Goal: Task Accomplishment & Management: Manage account settings

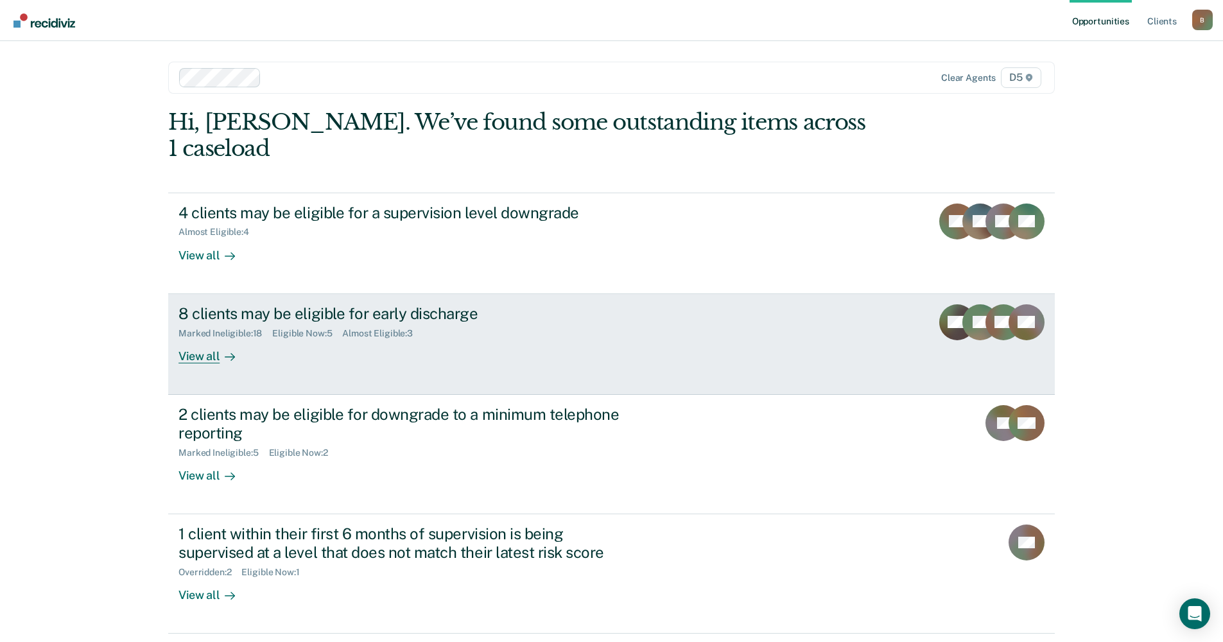
click at [202, 338] on div "View all" at bounding box center [214, 350] width 72 height 25
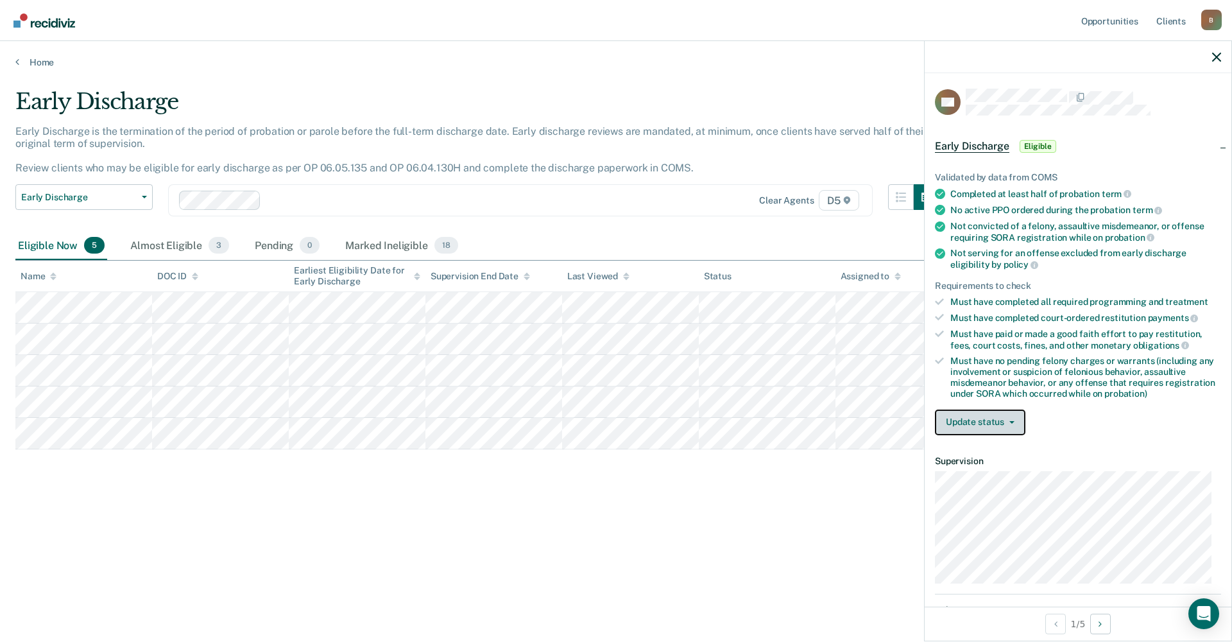
click at [974, 420] on button "Update status" at bounding box center [980, 422] width 90 height 26
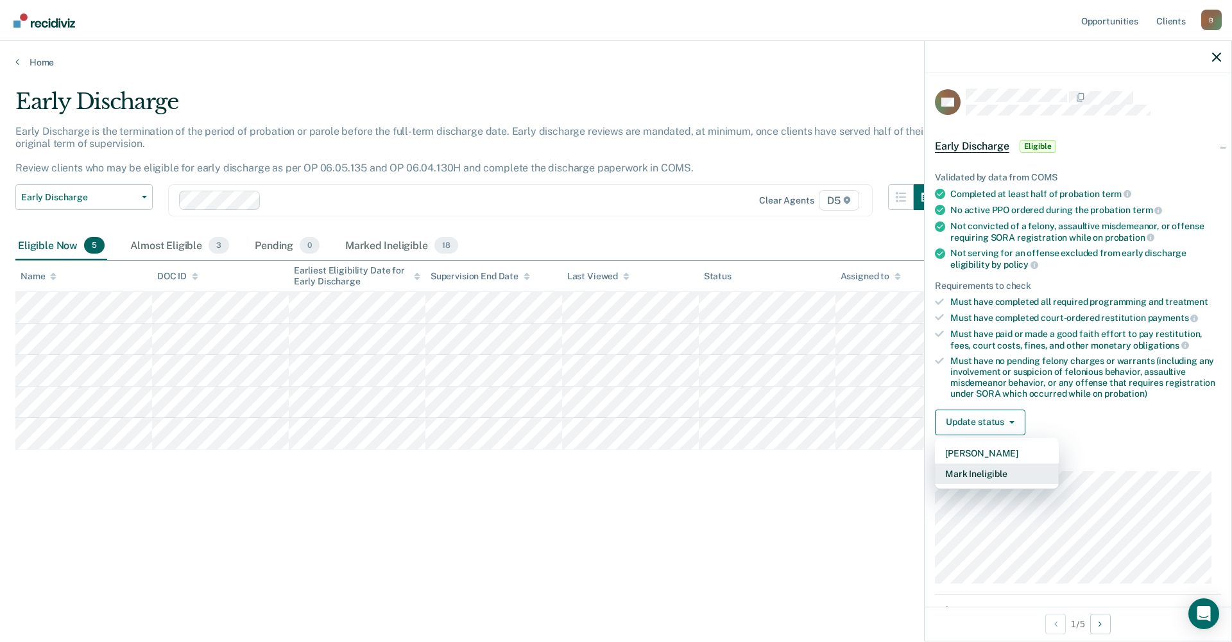
click at [974, 470] on button "Mark Ineligible" at bounding box center [997, 473] width 124 height 21
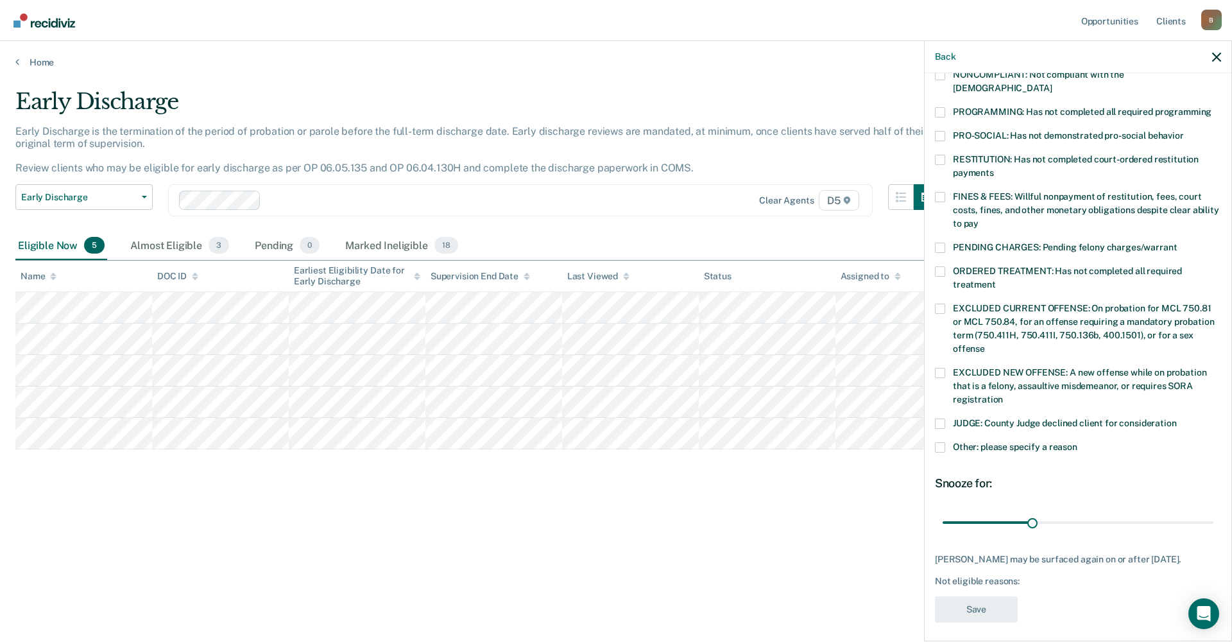
scroll to position [266, 0]
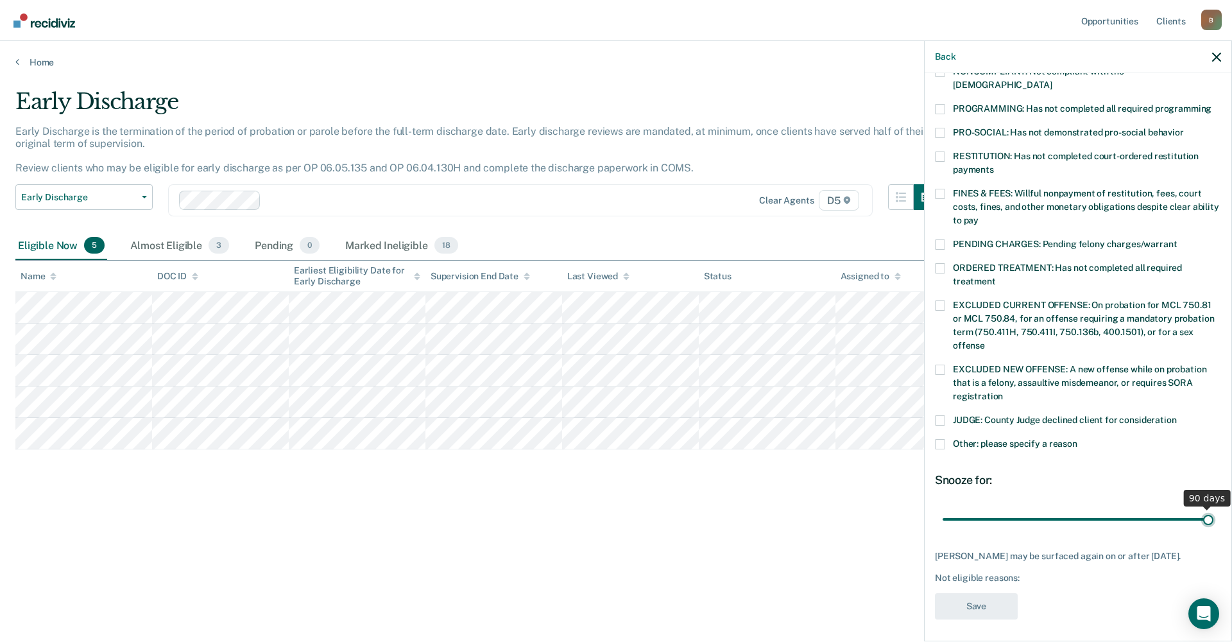
drag, startPoint x: 1031, startPoint y: 504, endPoint x: 1224, endPoint y: 507, distance: 193.8
type input "90"
click at [1214, 508] on input "range" at bounding box center [1078, 519] width 271 height 22
click at [939, 439] on span at bounding box center [940, 444] width 10 height 10
click at [1077, 439] on input "Other: please specify a reason" at bounding box center [1077, 439] width 0 height 0
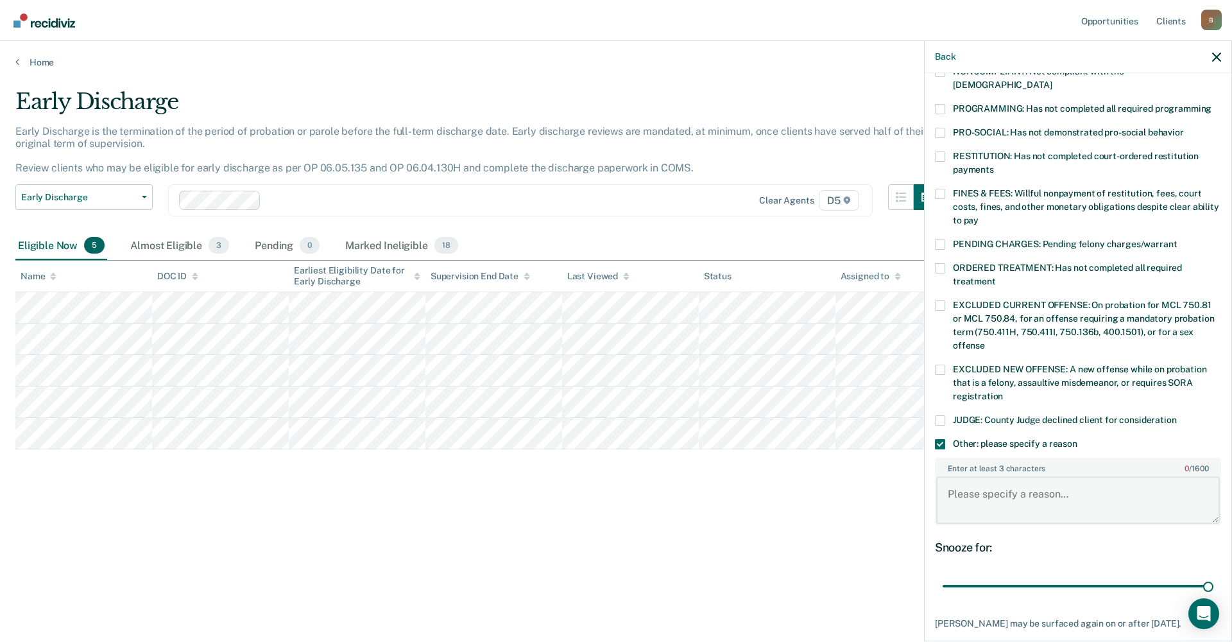
click at [954, 476] on textarea "Enter at least 3 characters 0 / 1600" at bounding box center [1078, 499] width 284 height 47
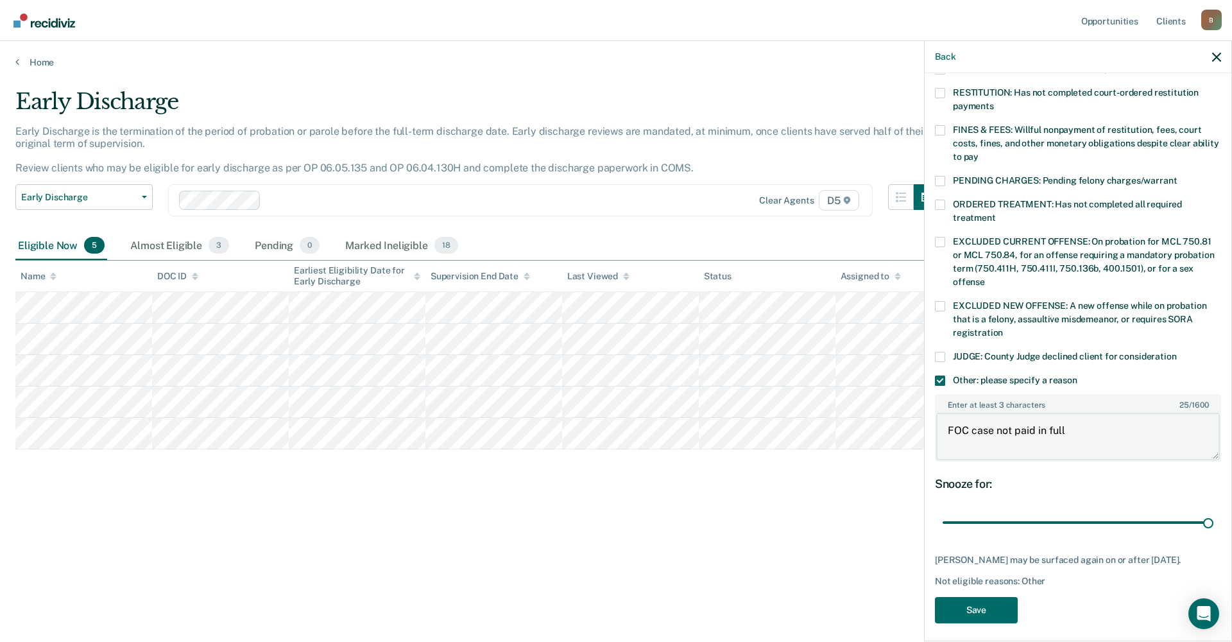
scroll to position [334, 0]
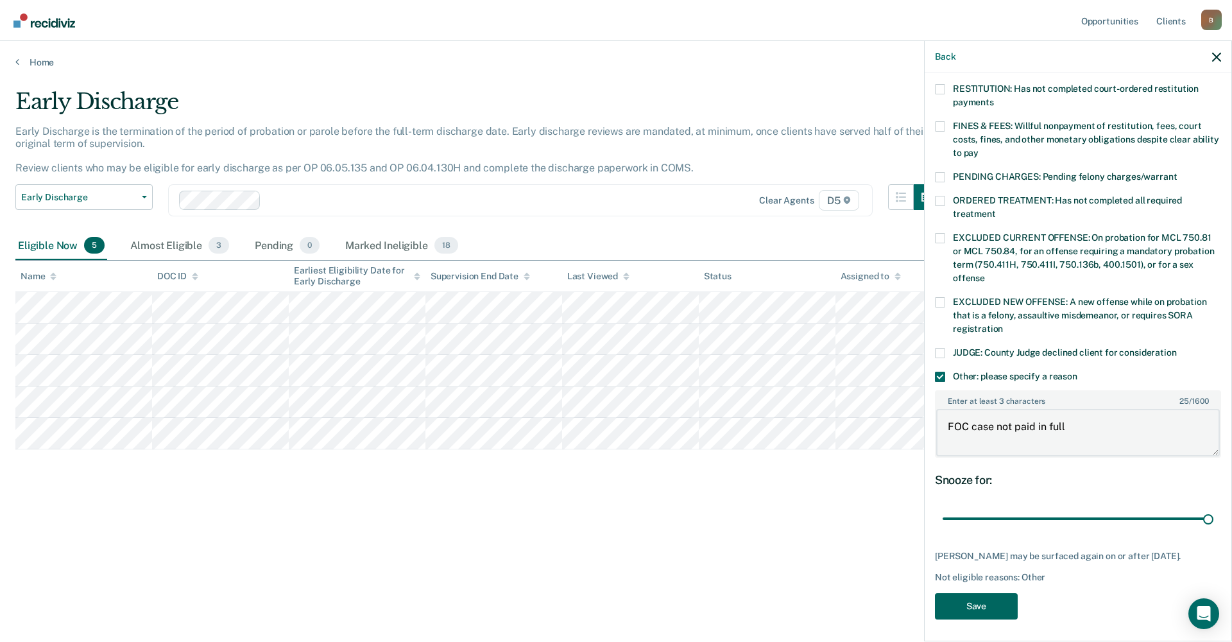
type textarea "FOC case not paid in full"
click at [964, 605] on button "Save" at bounding box center [976, 606] width 83 height 26
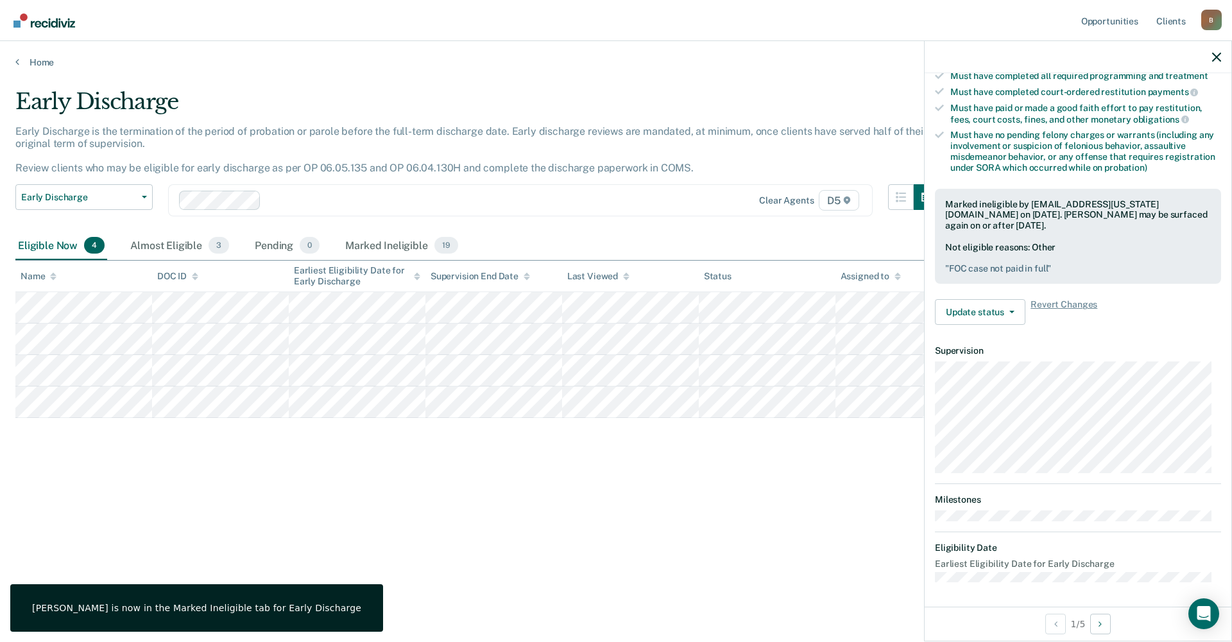
scroll to position [110, 0]
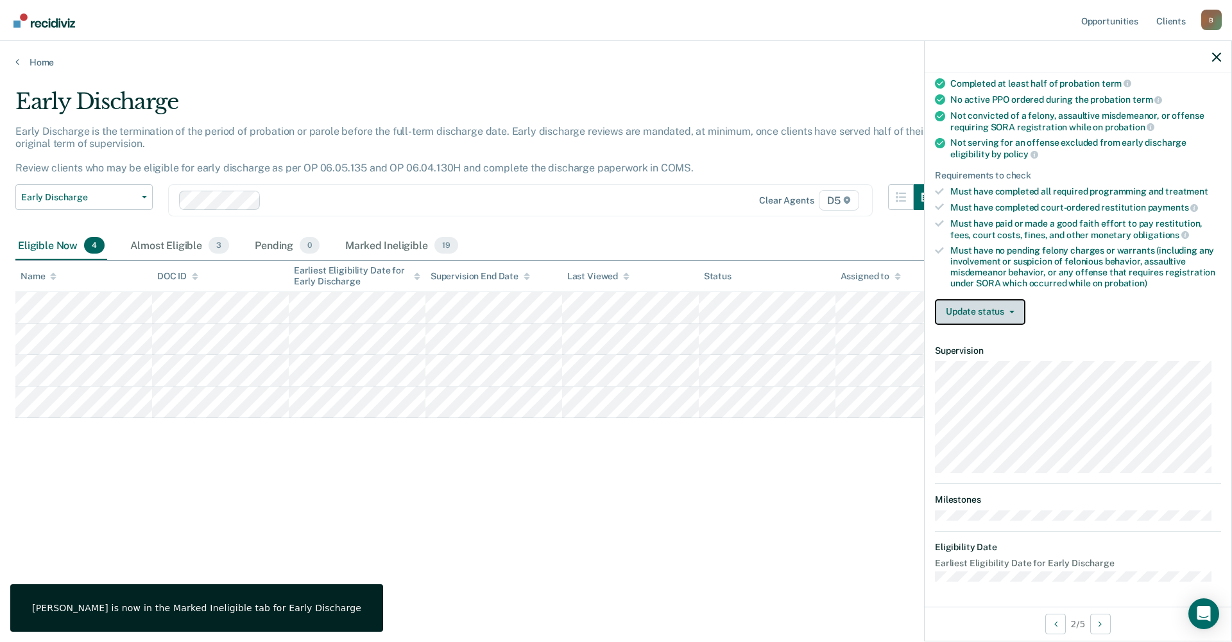
click at [1011, 311] on icon "button" at bounding box center [1011, 312] width 5 height 3
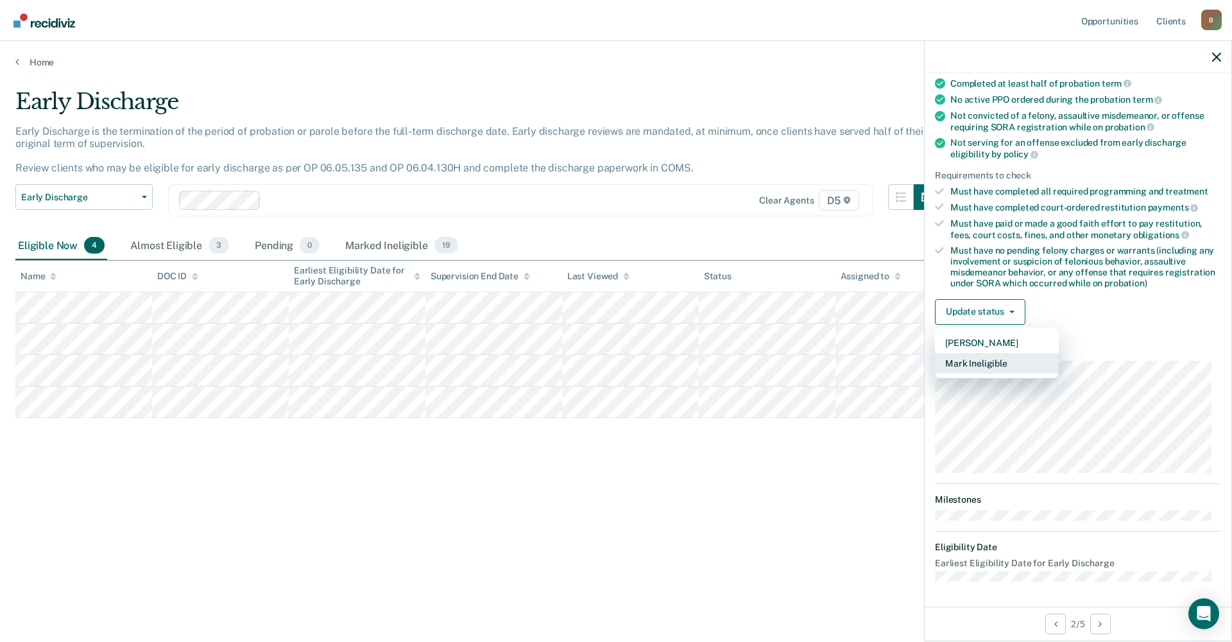
click at [988, 364] on button "Mark Ineligible" at bounding box center [997, 363] width 124 height 21
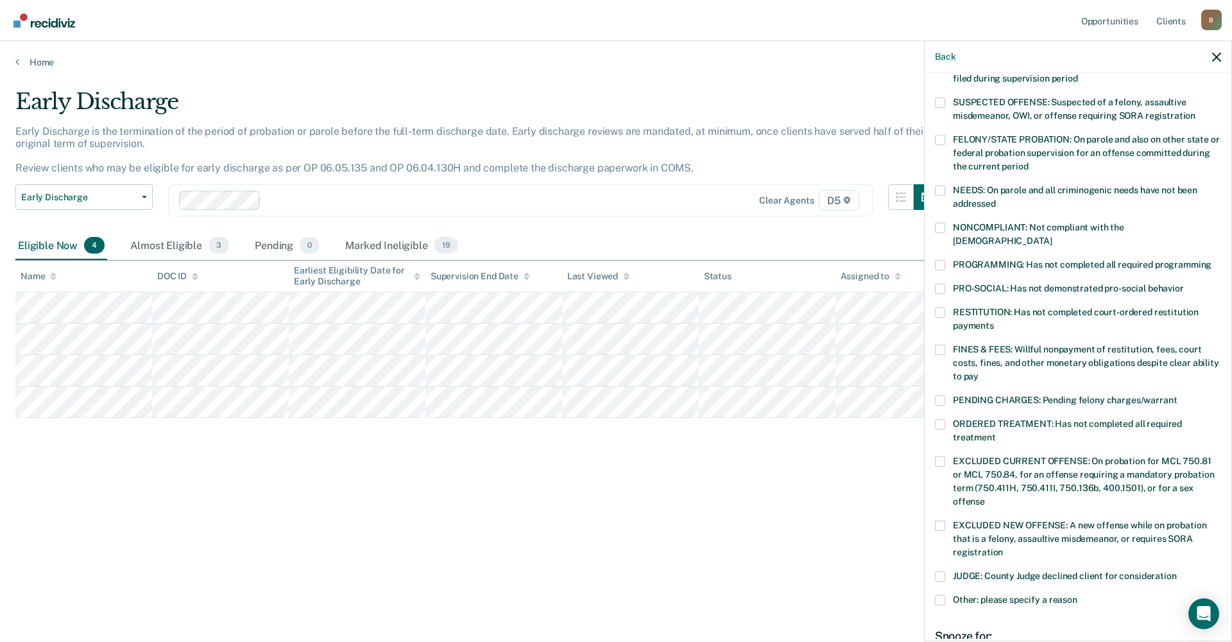
click at [938, 260] on span at bounding box center [940, 265] width 10 height 10
click at [1212, 260] on input "PROGRAMMING: Has not completed all required programming" at bounding box center [1212, 260] width 0 height 0
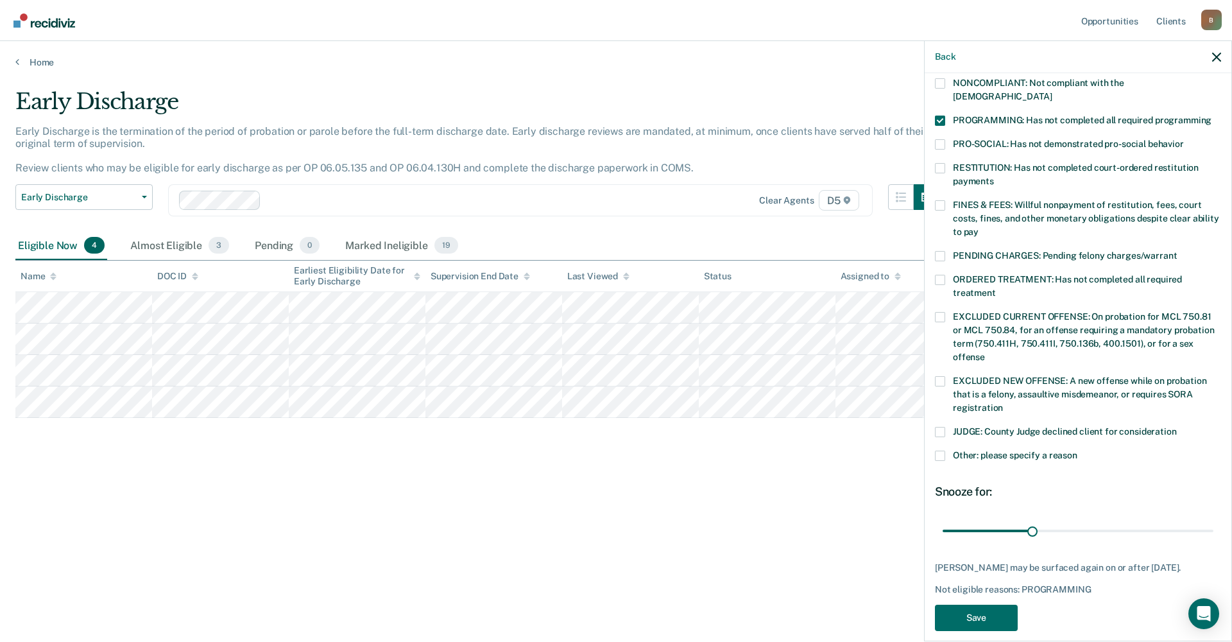
scroll to position [255, 0]
drag, startPoint x: 1031, startPoint y: 513, endPoint x: 1232, endPoint y: 504, distance: 201.1
type input "90"
click at [1214, 519] on input "range" at bounding box center [1078, 530] width 271 height 22
click at [988, 612] on button "Save" at bounding box center [976, 617] width 83 height 26
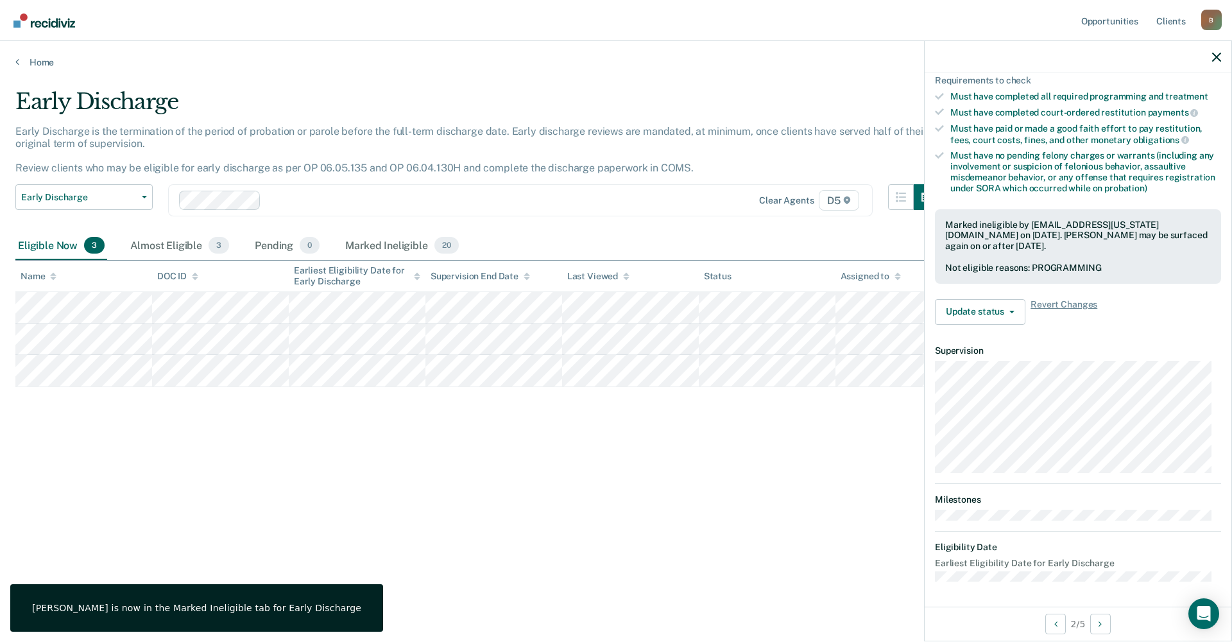
scroll to position [123, 0]
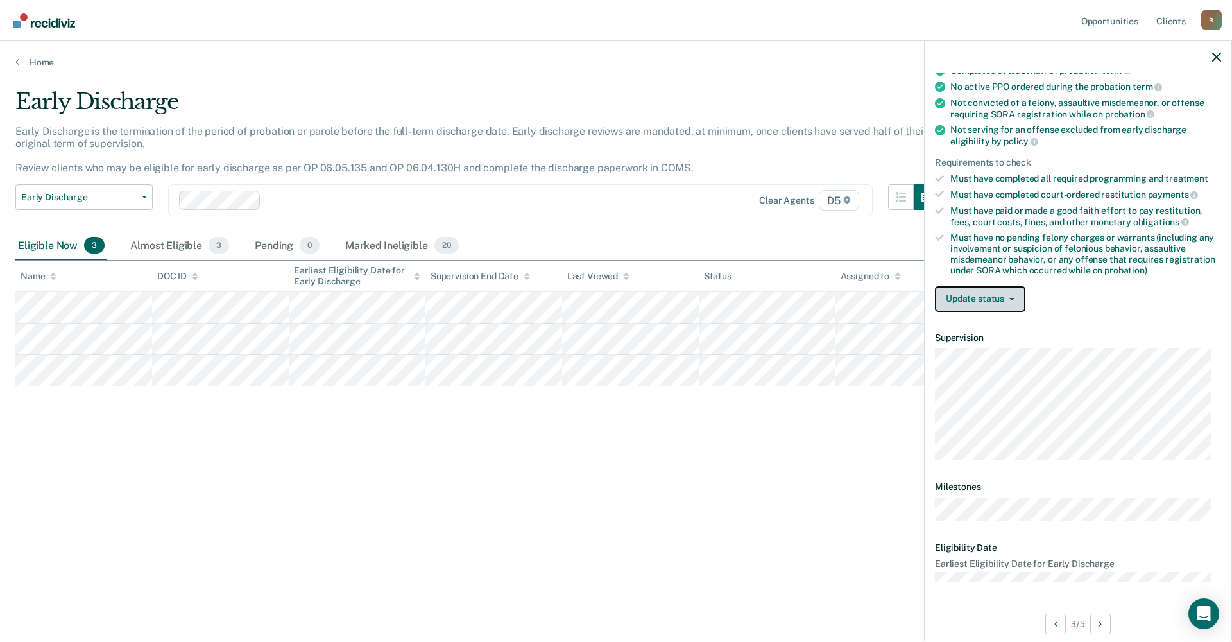
click at [985, 304] on button "Update status" at bounding box center [980, 299] width 90 height 26
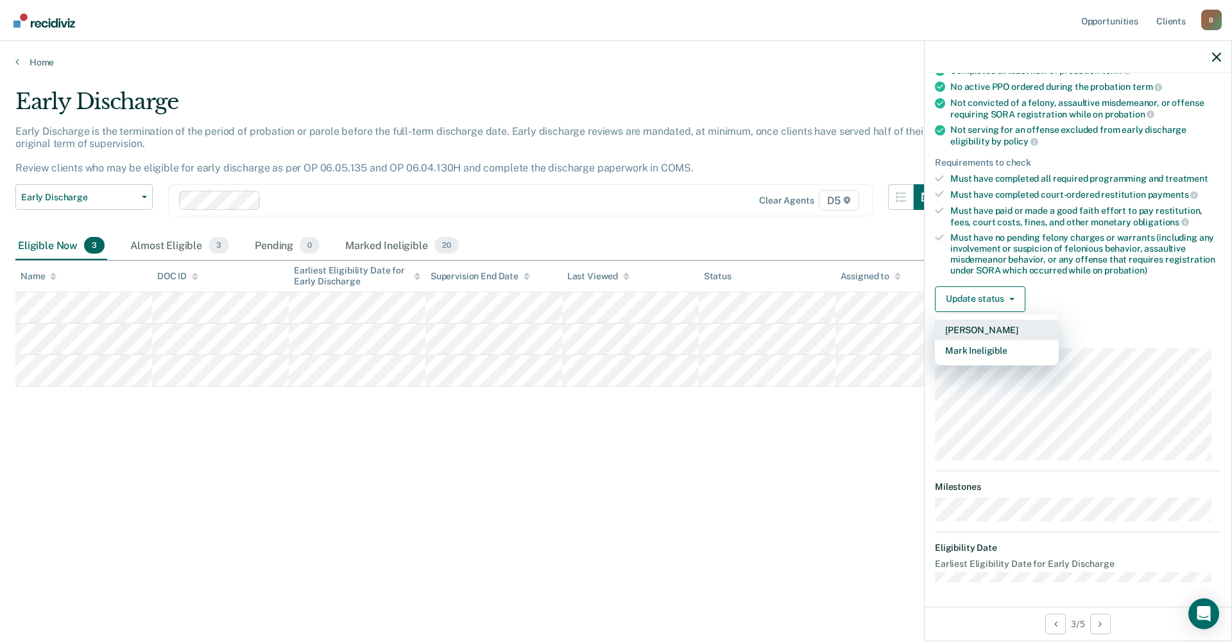
click at [971, 327] on button "[PERSON_NAME]" at bounding box center [997, 330] width 124 height 21
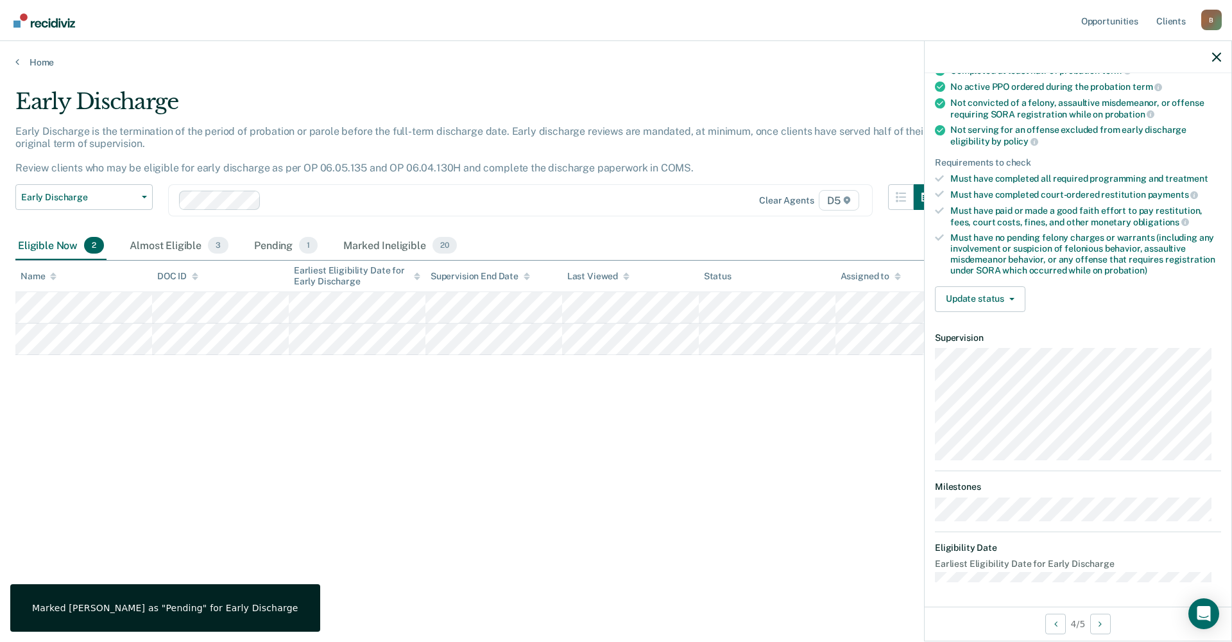
scroll to position [110, 0]
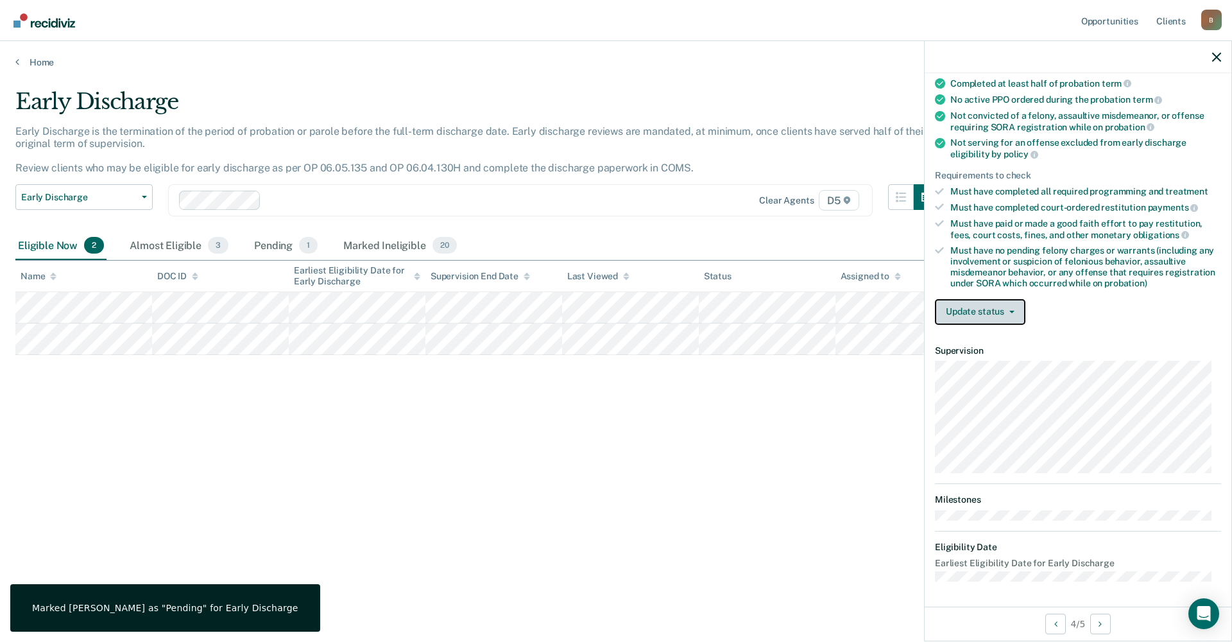
click at [989, 309] on button "Update status" at bounding box center [980, 312] width 90 height 26
click at [760, 459] on div "Early Discharge Early Discharge is the termination of the period of probation o…" at bounding box center [615, 317] width 1201 height 457
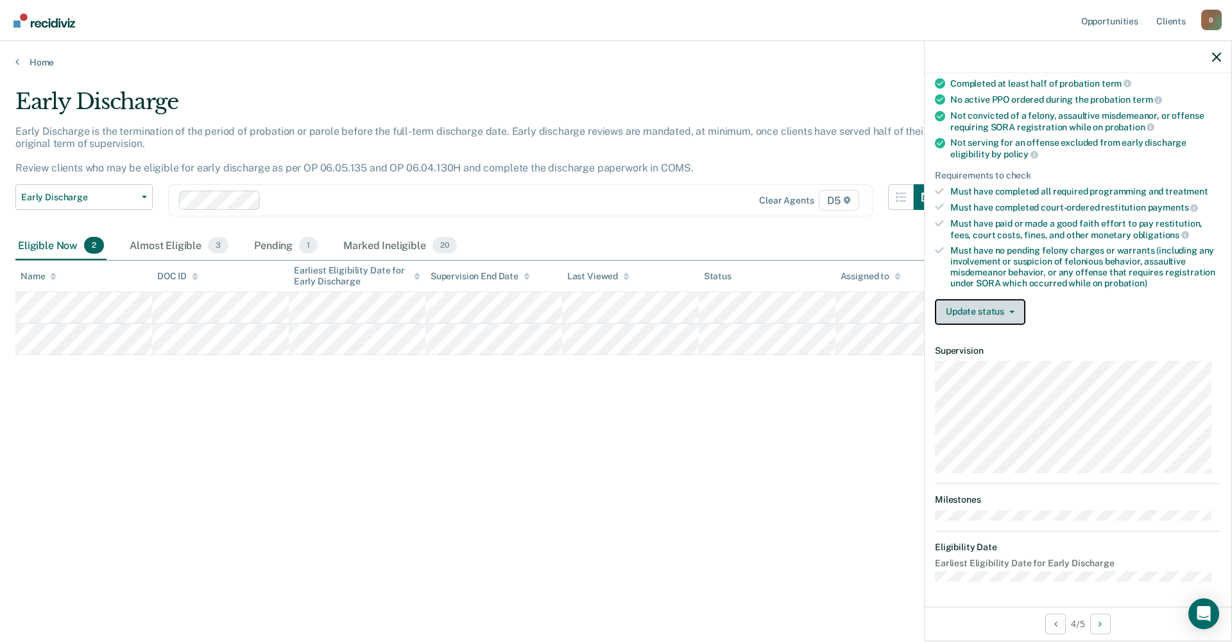
click at [963, 303] on button "Update status" at bounding box center [980, 312] width 90 height 26
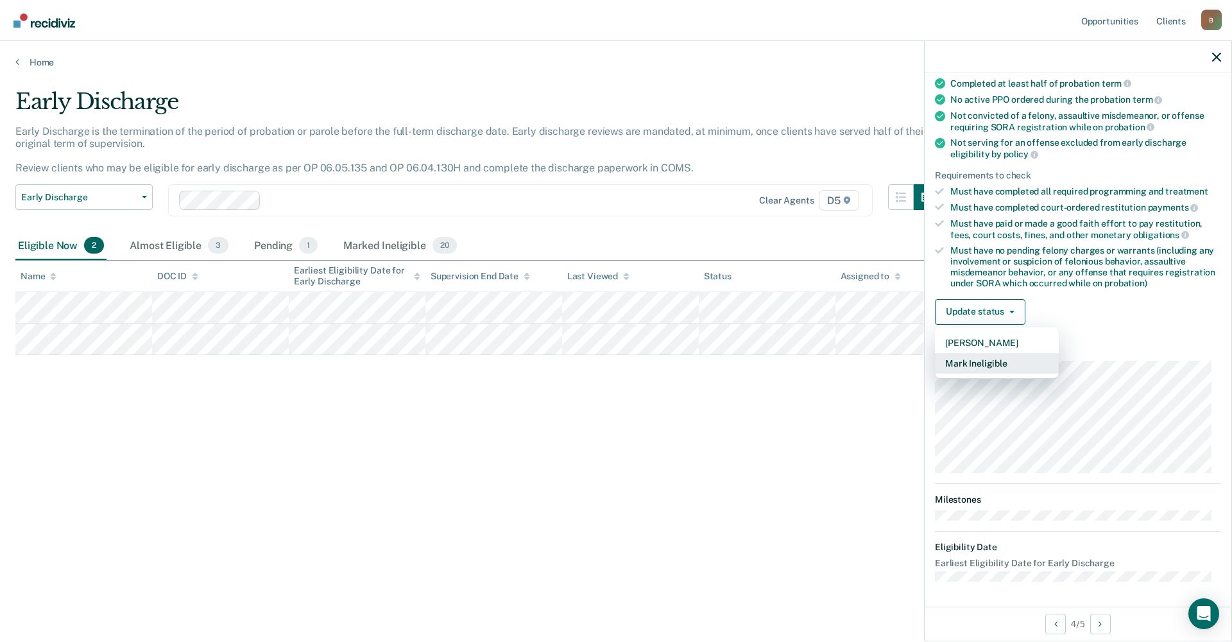
click at [963, 360] on button "Mark Ineligible" at bounding box center [997, 363] width 124 height 21
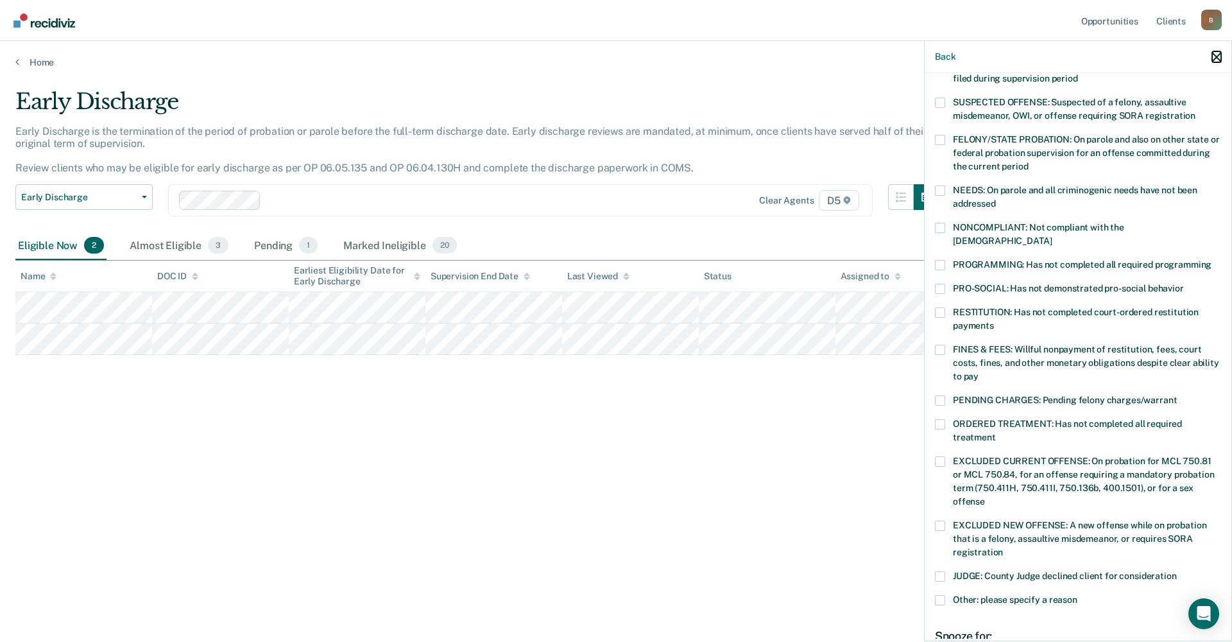
click at [1215, 56] on icon "button" at bounding box center [1216, 57] width 9 height 9
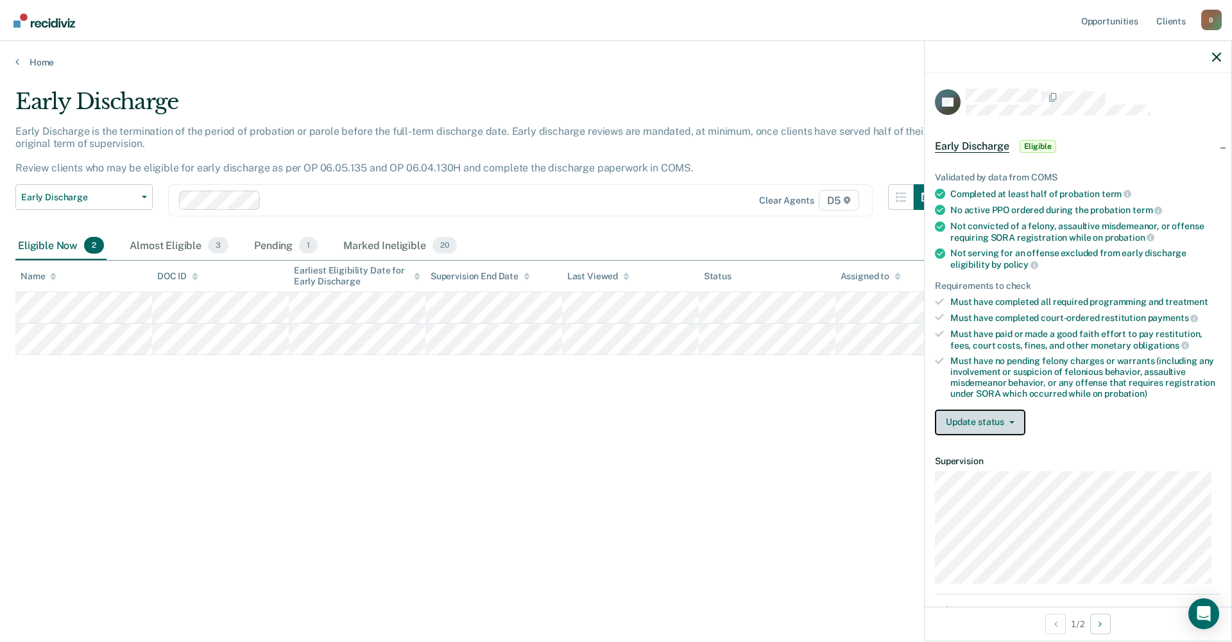
click at [1011, 422] on button "Update status" at bounding box center [980, 422] width 90 height 26
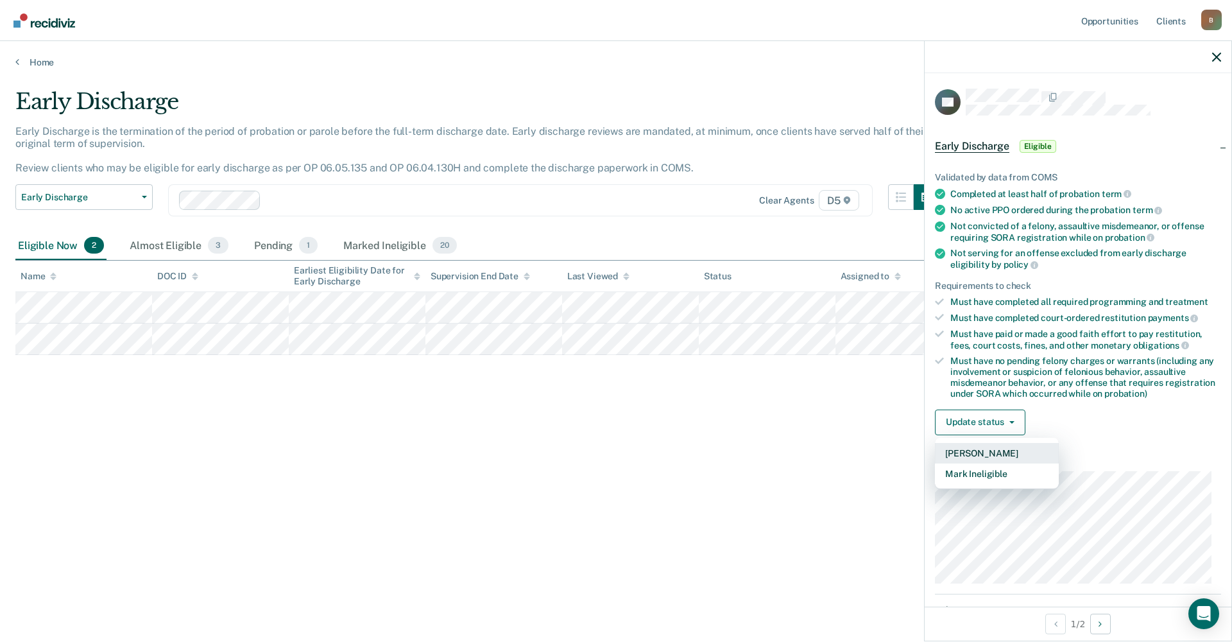
click at [995, 449] on button "[PERSON_NAME]" at bounding box center [997, 453] width 124 height 21
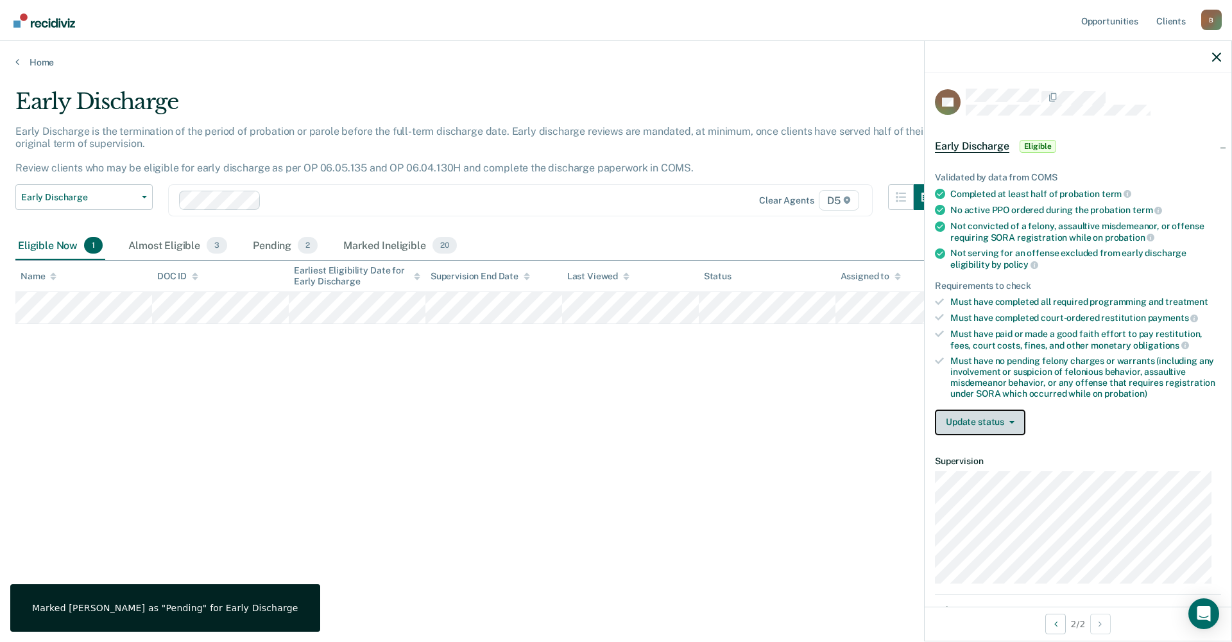
click at [1004, 424] on button "Update status" at bounding box center [980, 422] width 90 height 26
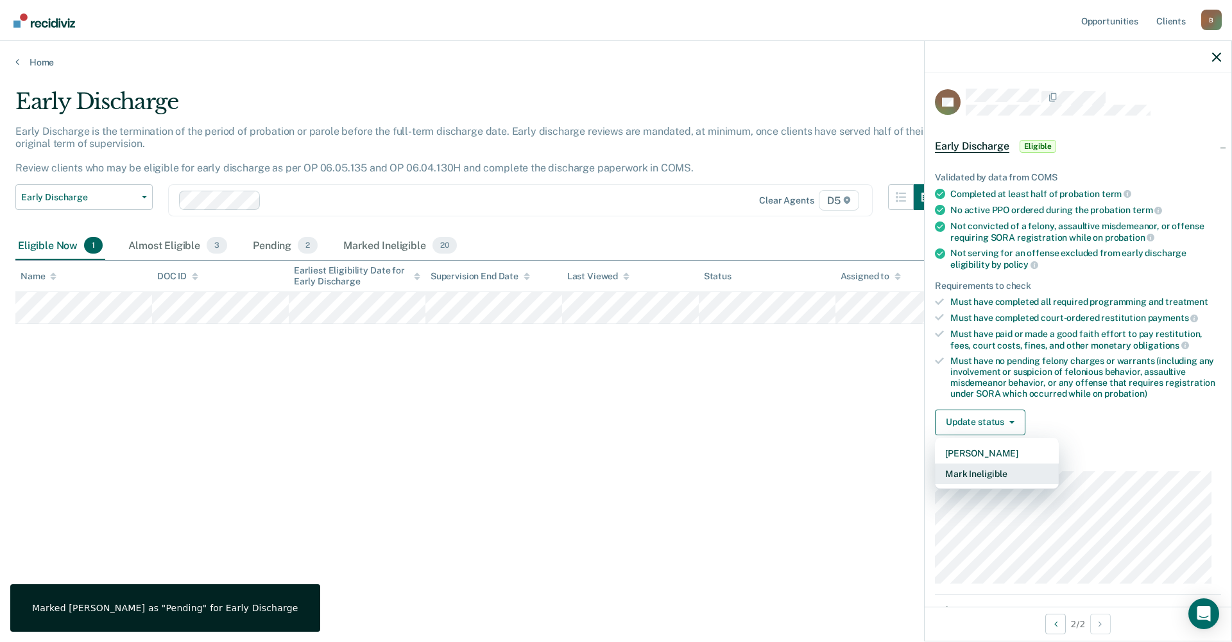
click at [995, 468] on button "Mark Ineligible" at bounding box center [997, 473] width 124 height 21
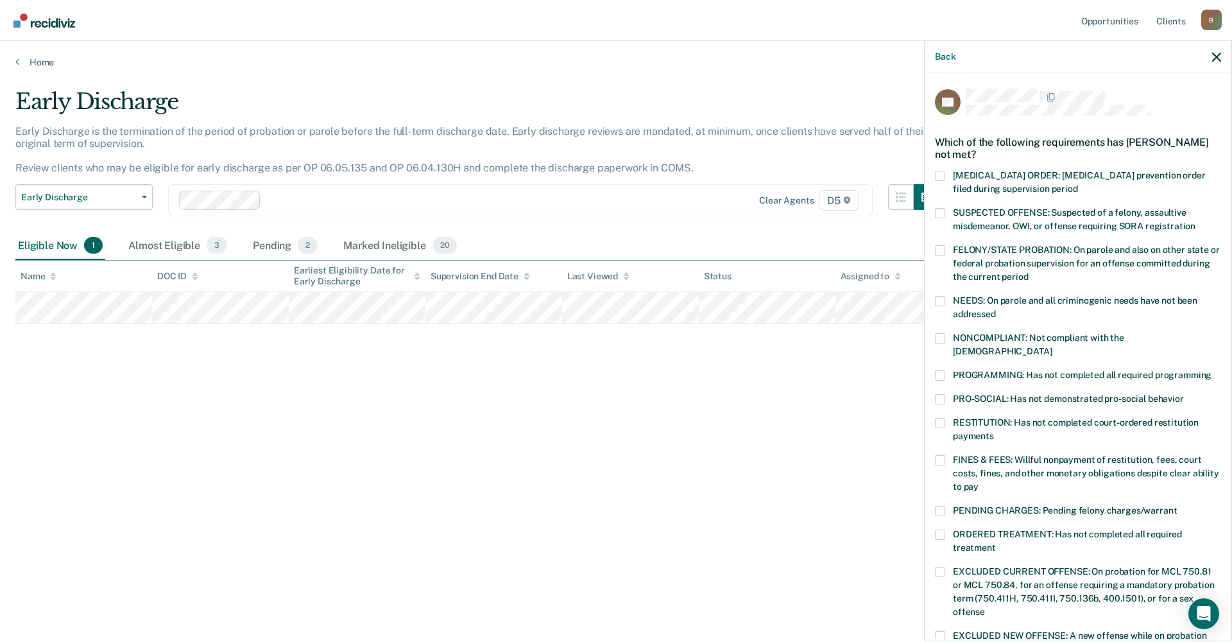
click at [942, 370] on span at bounding box center [940, 375] width 10 height 10
click at [1212, 370] on input "PROGRAMMING: Has not completed all required programming" at bounding box center [1212, 370] width 0 height 0
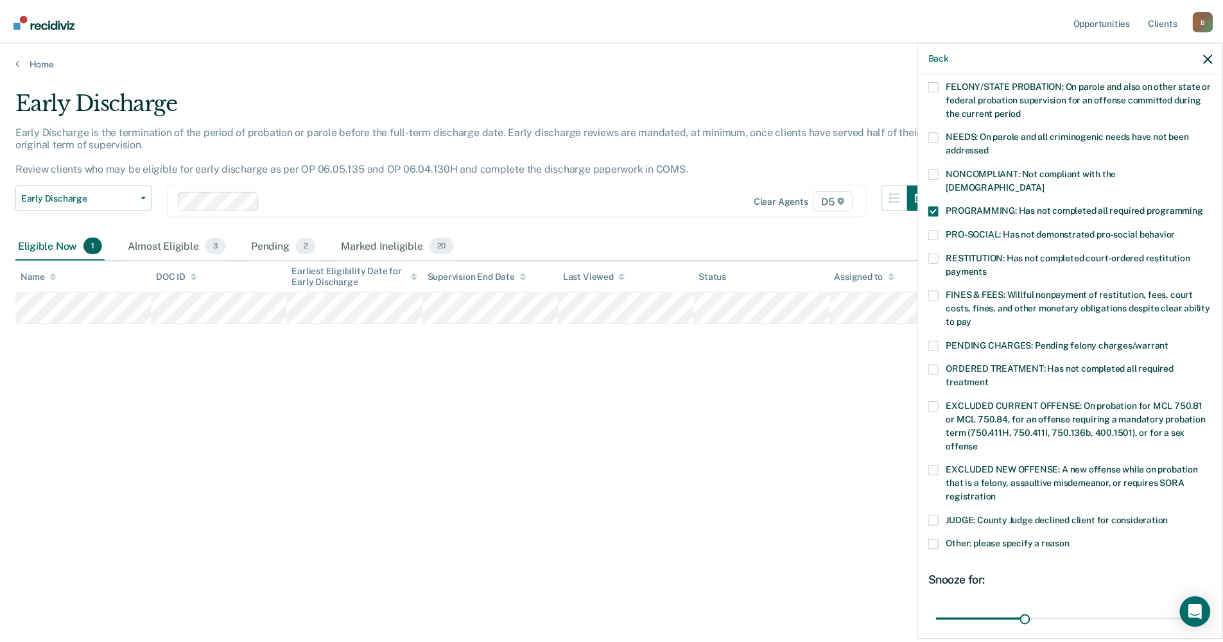
scroll to position [255, 0]
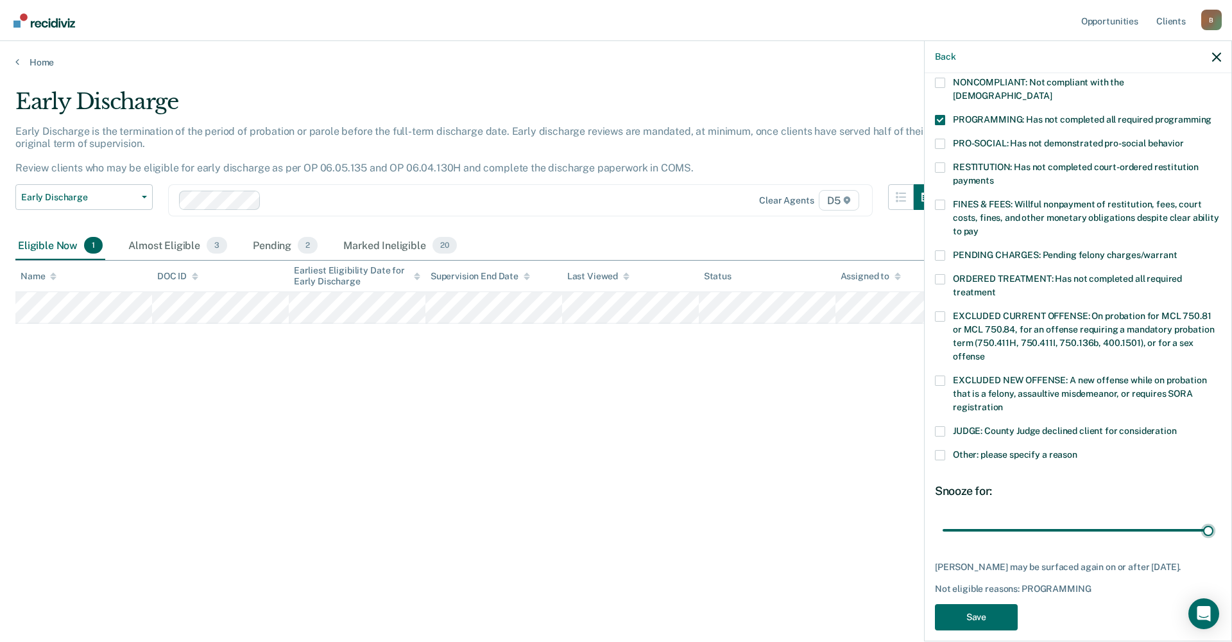
drag, startPoint x: 1025, startPoint y: 518, endPoint x: 1214, endPoint y: 520, distance: 188.7
type input "90"
click at [1214, 519] on input "range" at bounding box center [1078, 530] width 271 height 22
click at [994, 614] on button "Save" at bounding box center [976, 617] width 83 height 26
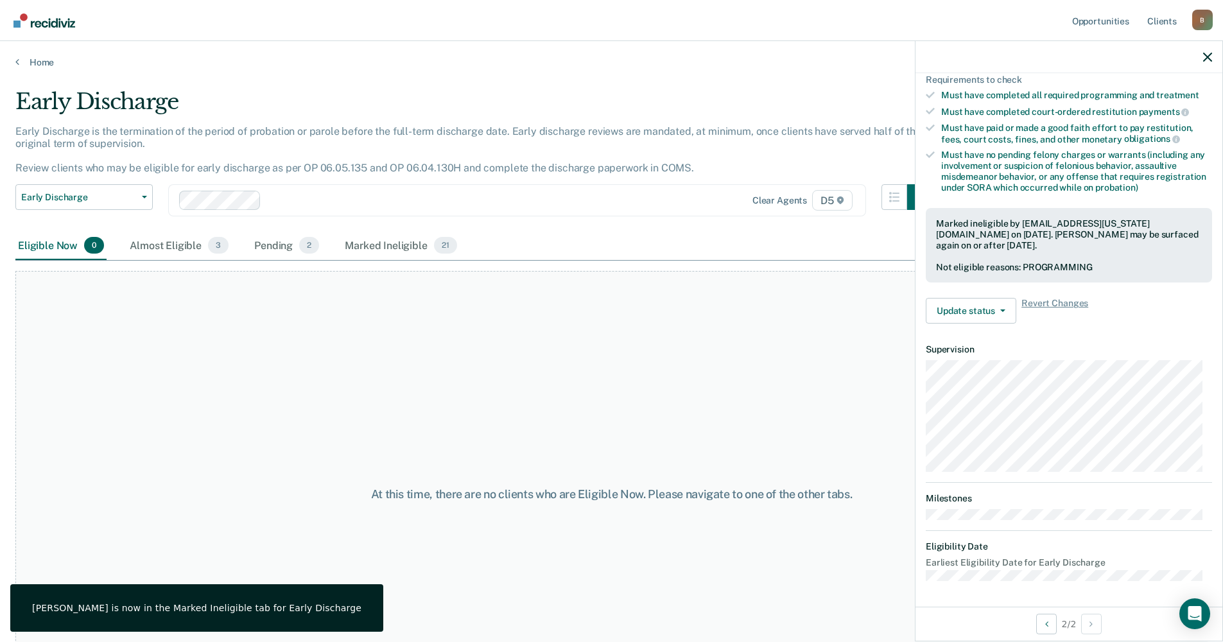
scroll to position [205, 0]
click at [19, 58] on icon at bounding box center [17, 61] width 4 height 10
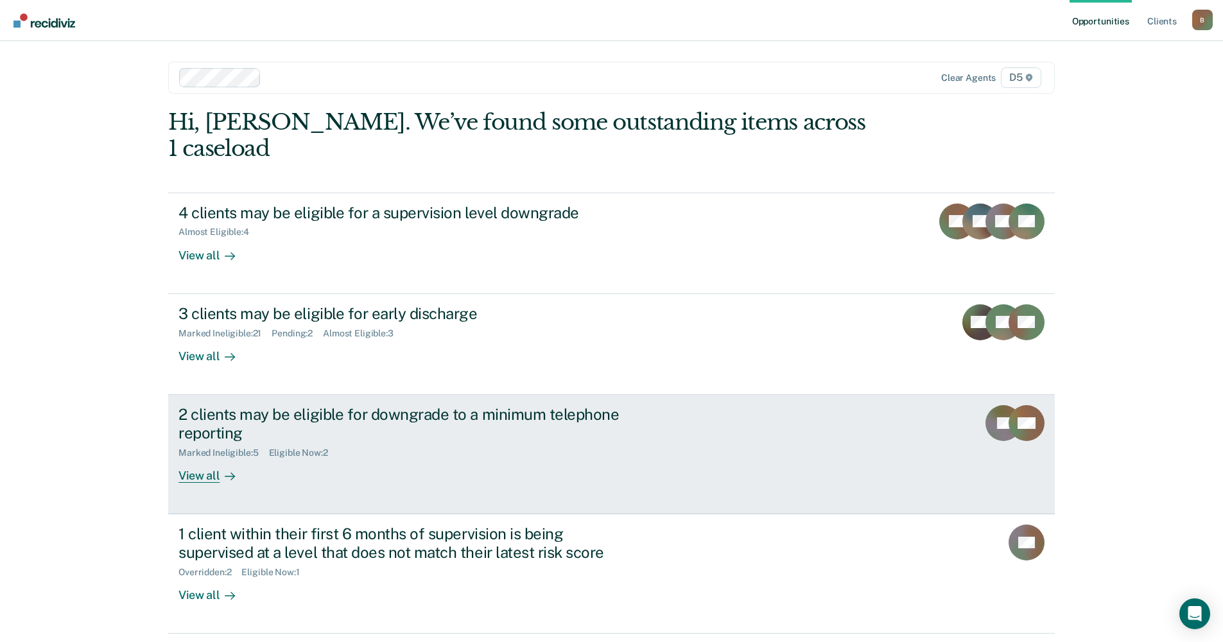
click at [207, 458] on div "View all" at bounding box center [214, 470] width 72 height 25
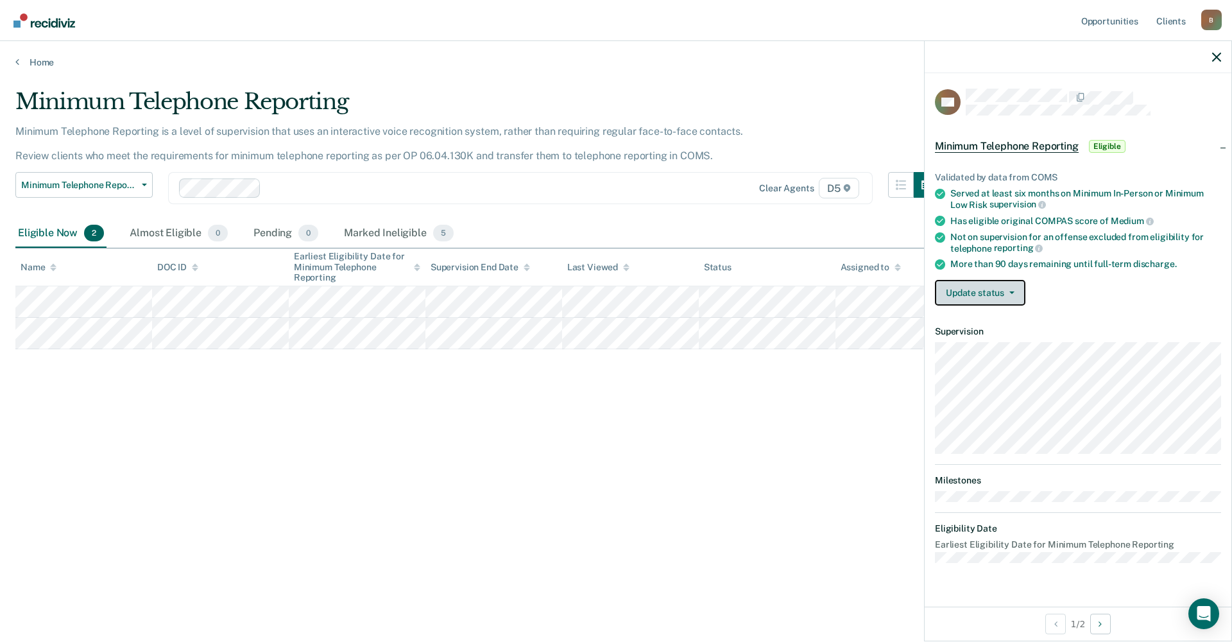
click at [986, 296] on button "Update status" at bounding box center [980, 293] width 90 height 26
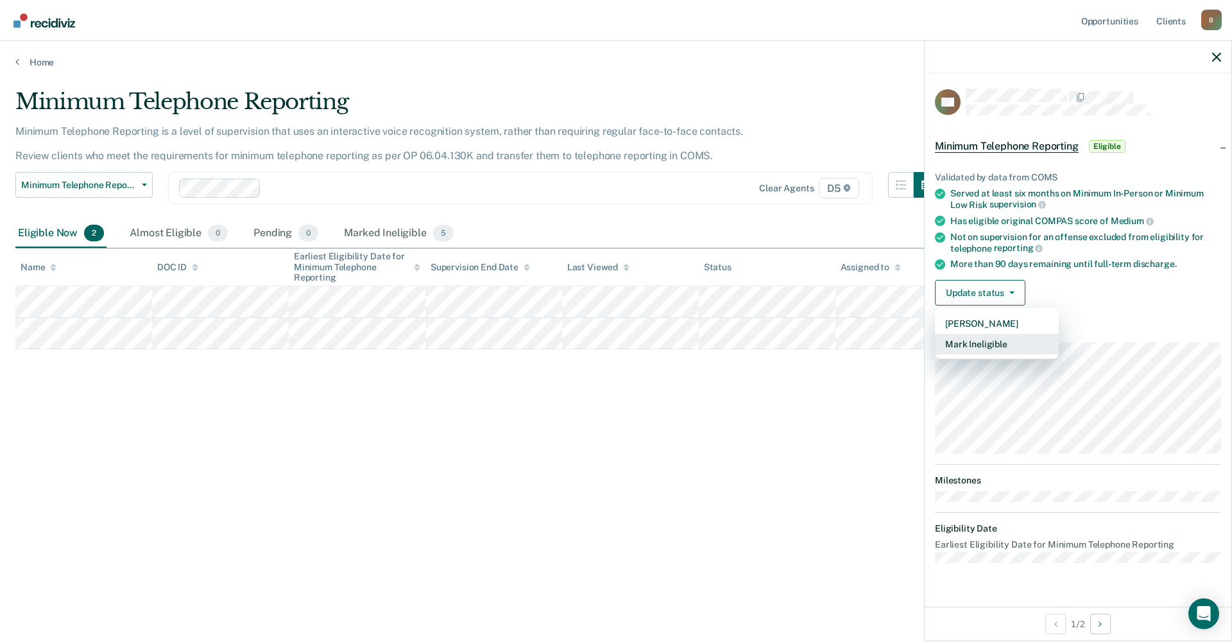
click at [989, 344] on button "Mark Ineligible" at bounding box center [997, 344] width 124 height 21
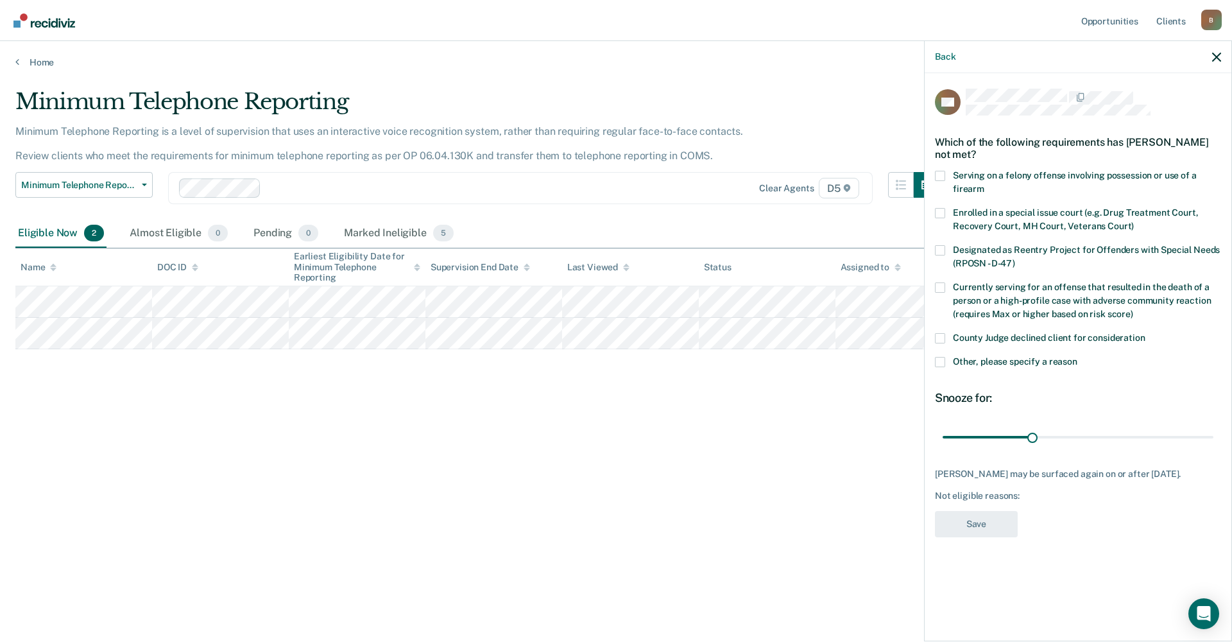
click at [940, 366] on span at bounding box center [940, 362] width 10 height 10
click at [1077, 357] on input "Other, please specify a reason" at bounding box center [1077, 357] width 0 height 0
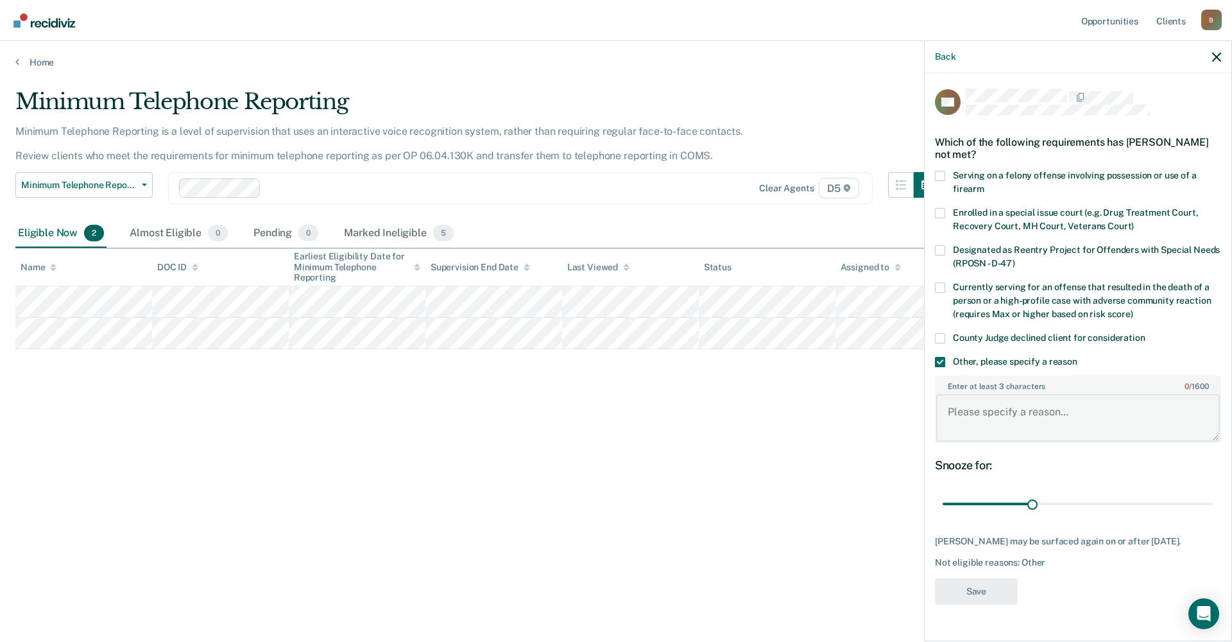
click at [947, 409] on textarea "Enter at least 3 characters 0 / 1600" at bounding box center [1078, 417] width 284 height 47
type textarea "Not making FOC payment as ordered."
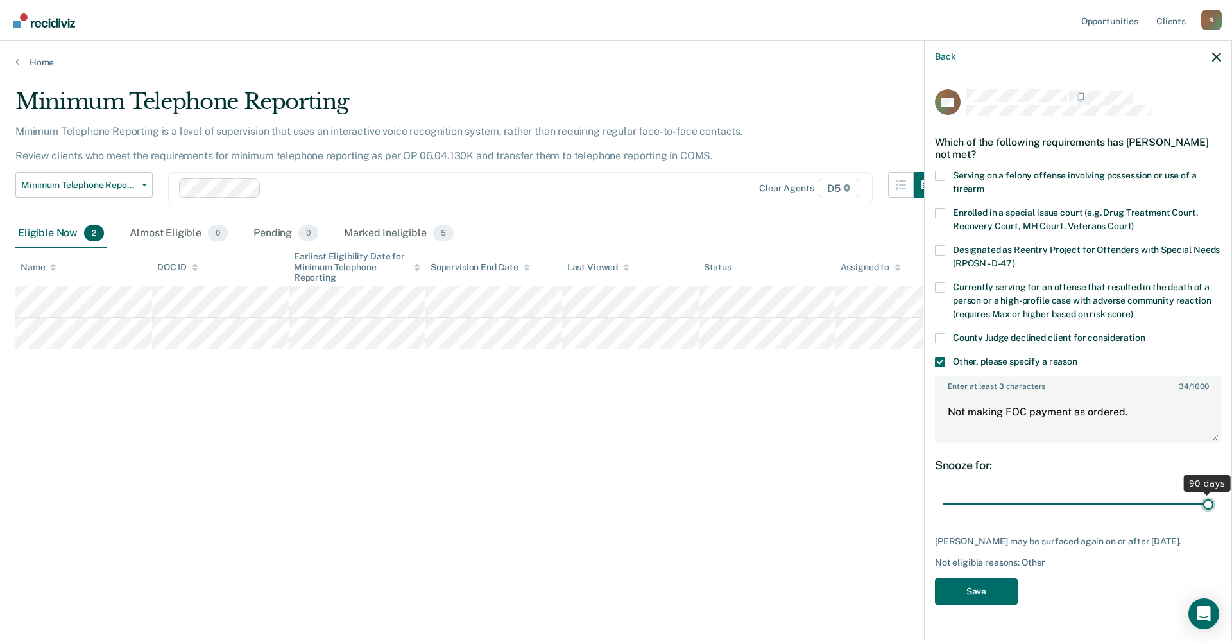
drag, startPoint x: 1031, startPoint y: 502, endPoint x: 1223, endPoint y: 504, distance: 191.9
type input "90"
click at [1214, 504] on input "range" at bounding box center [1078, 504] width 271 height 22
click at [992, 604] on button "Save" at bounding box center [976, 591] width 83 height 26
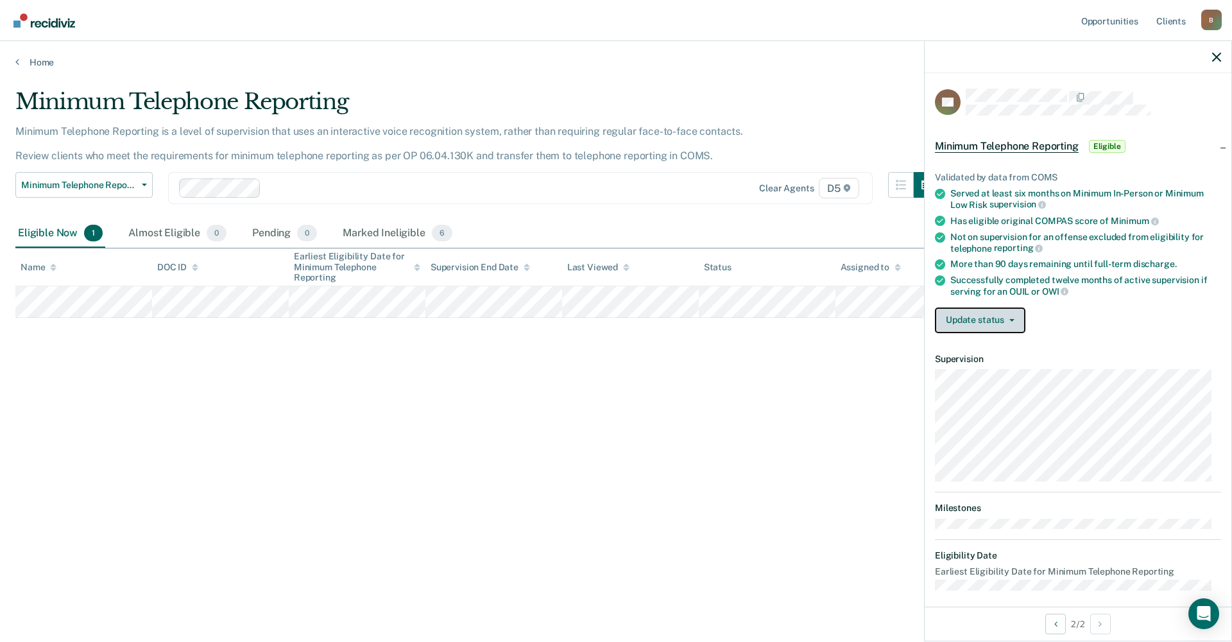
click at [995, 320] on button "Update status" at bounding box center [980, 320] width 90 height 26
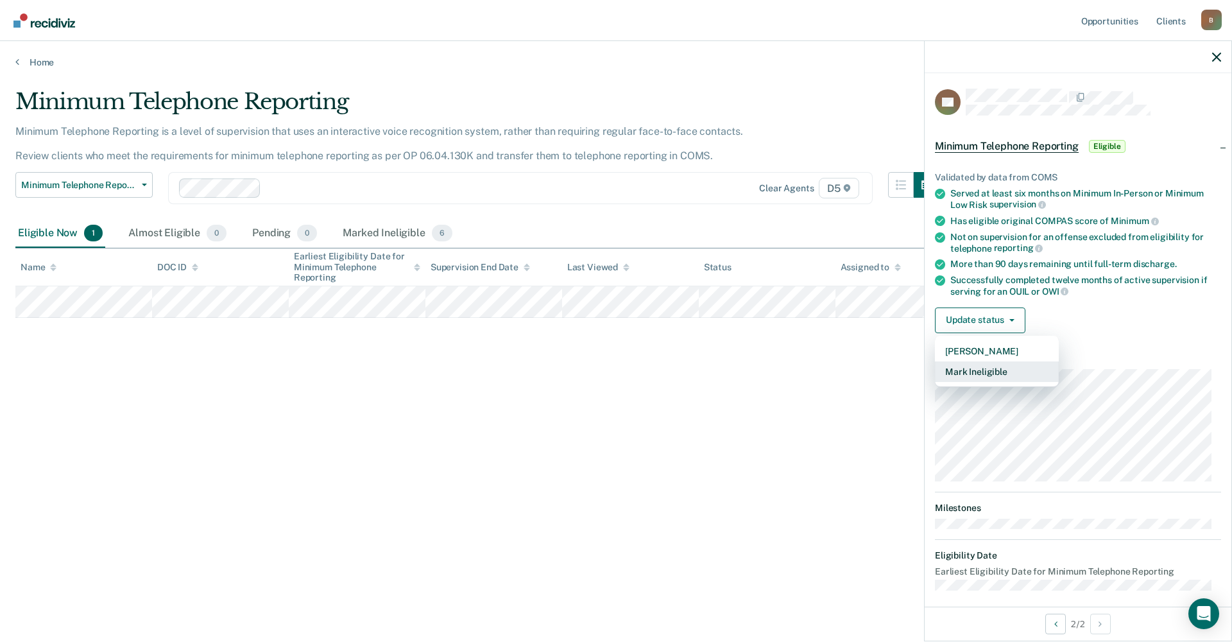
click at [992, 370] on button "Mark Ineligible" at bounding box center [997, 371] width 124 height 21
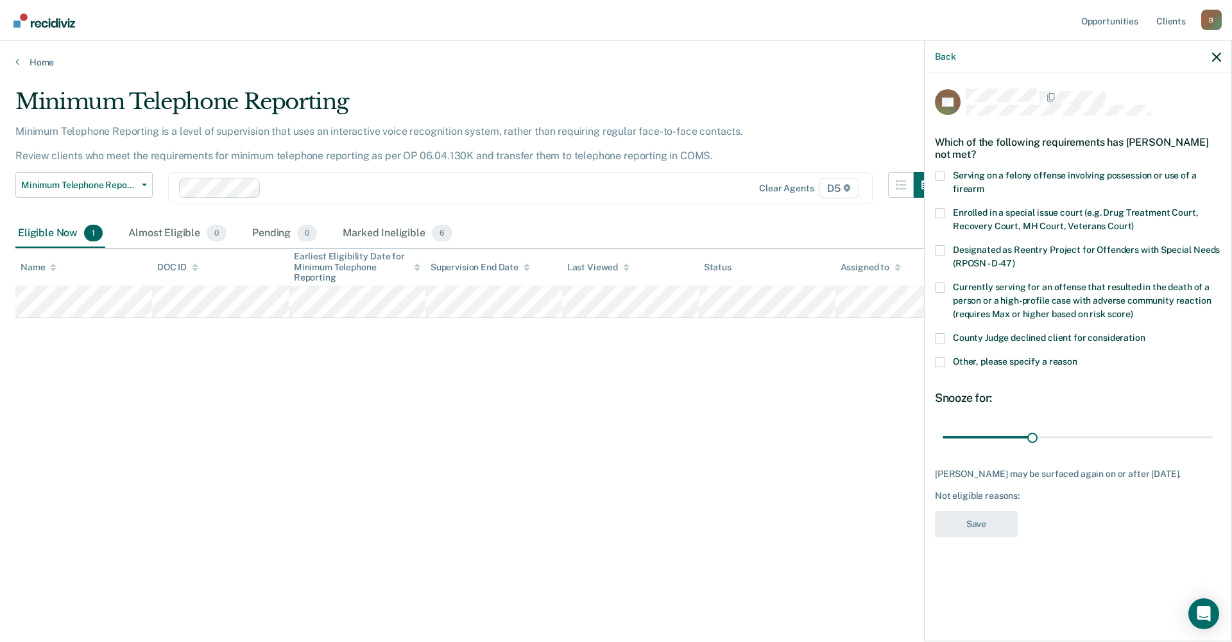
click at [943, 360] on span at bounding box center [940, 362] width 10 height 10
click at [1077, 357] on input "Other, please specify a reason" at bounding box center [1077, 357] width 0 height 0
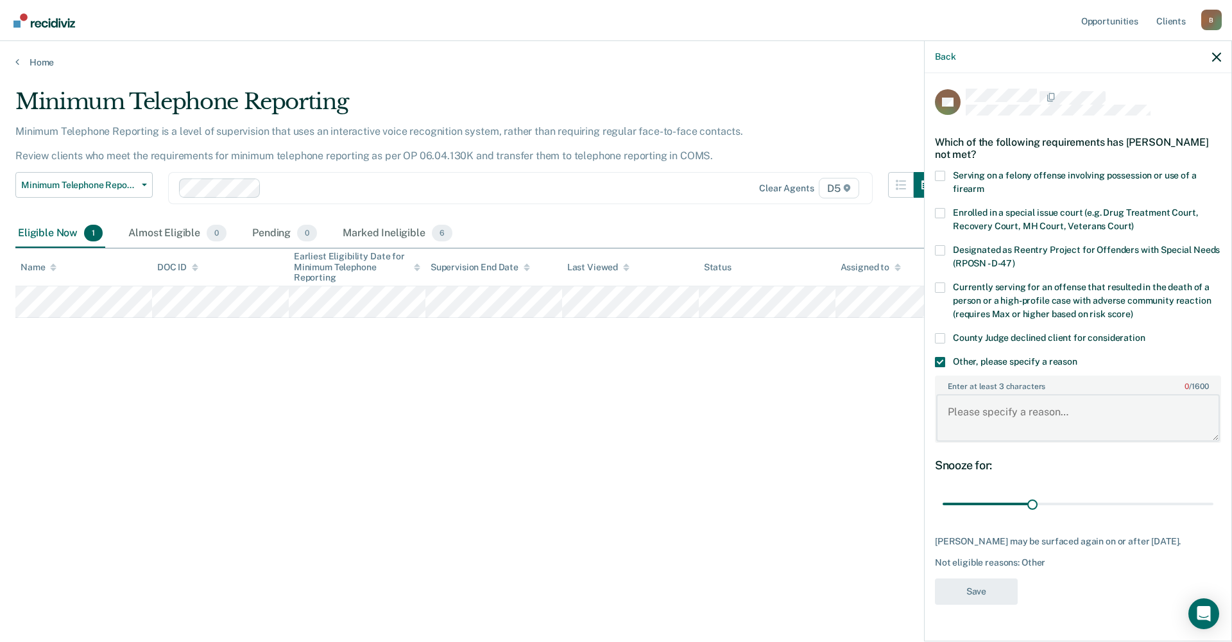
click at [954, 411] on textarea "Enter at least 3 characters 0 / 1600" at bounding box center [1078, 417] width 284 height 47
type textarea "[DATE] assessment mark ineligible"
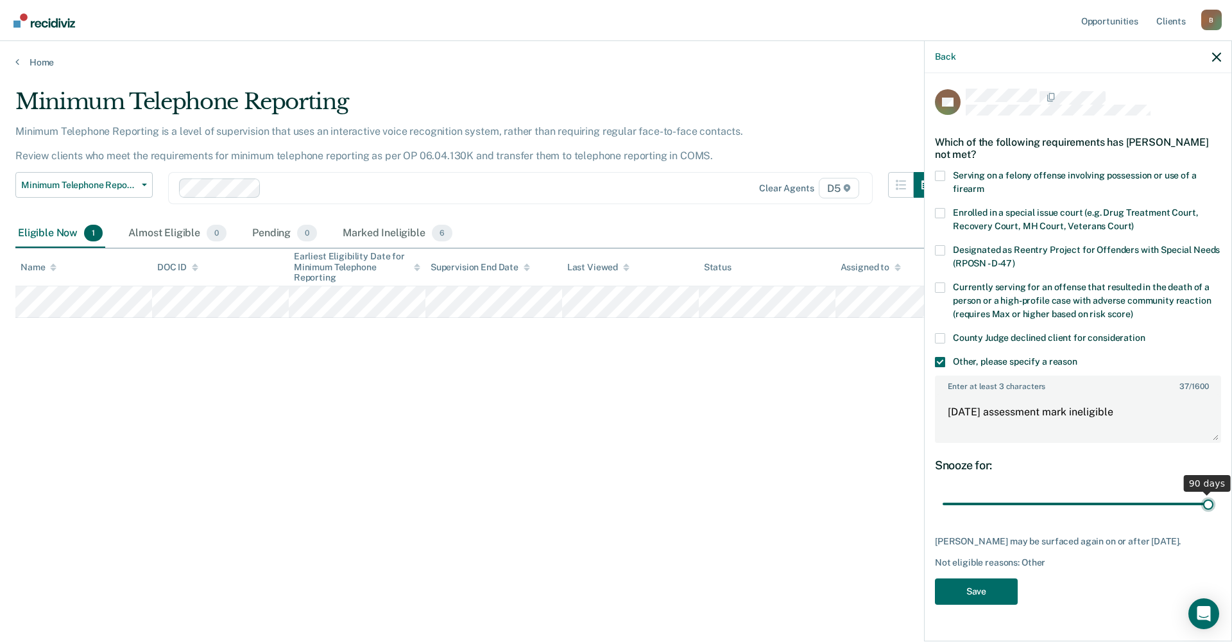
drag, startPoint x: 1036, startPoint y: 501, endPoint x: 1232, endPoint y: 476, distance: 196.8
type input "90"
click at [1214, 493] on input "range" at bounding box center [1078, 504] width 271 height 22
click at [990, 583] on button "Save" at bounding box center [976, 591] width 83 height 26
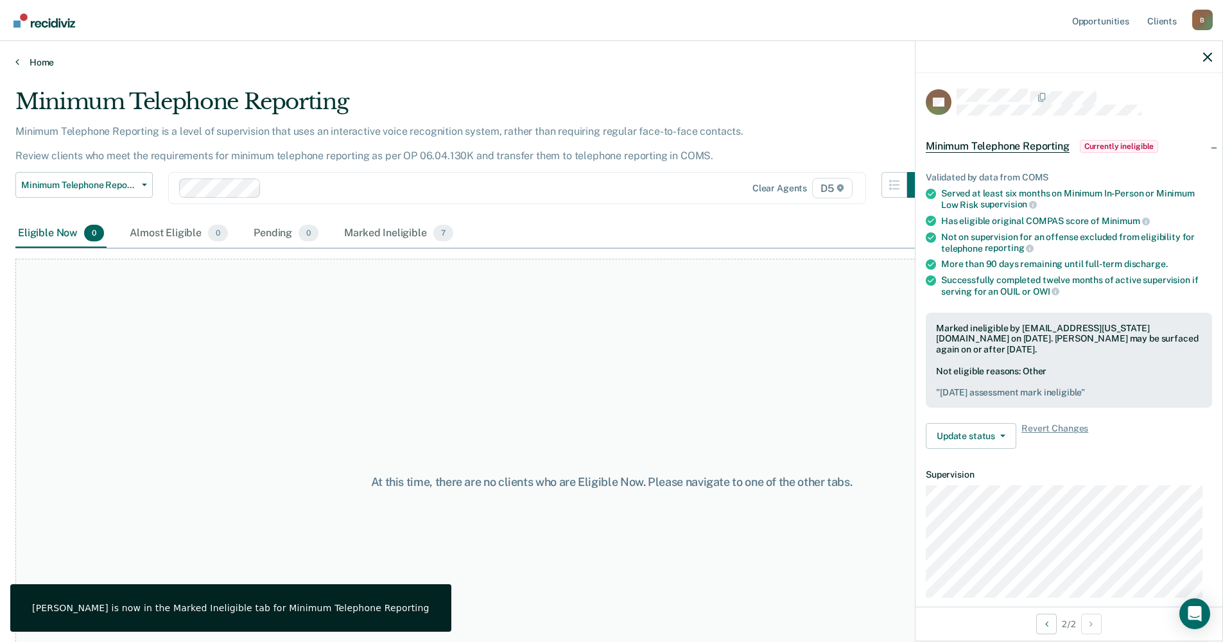
click at [21, 61] on link "Home" at bounding box center [611, 62] width 1192 height 12
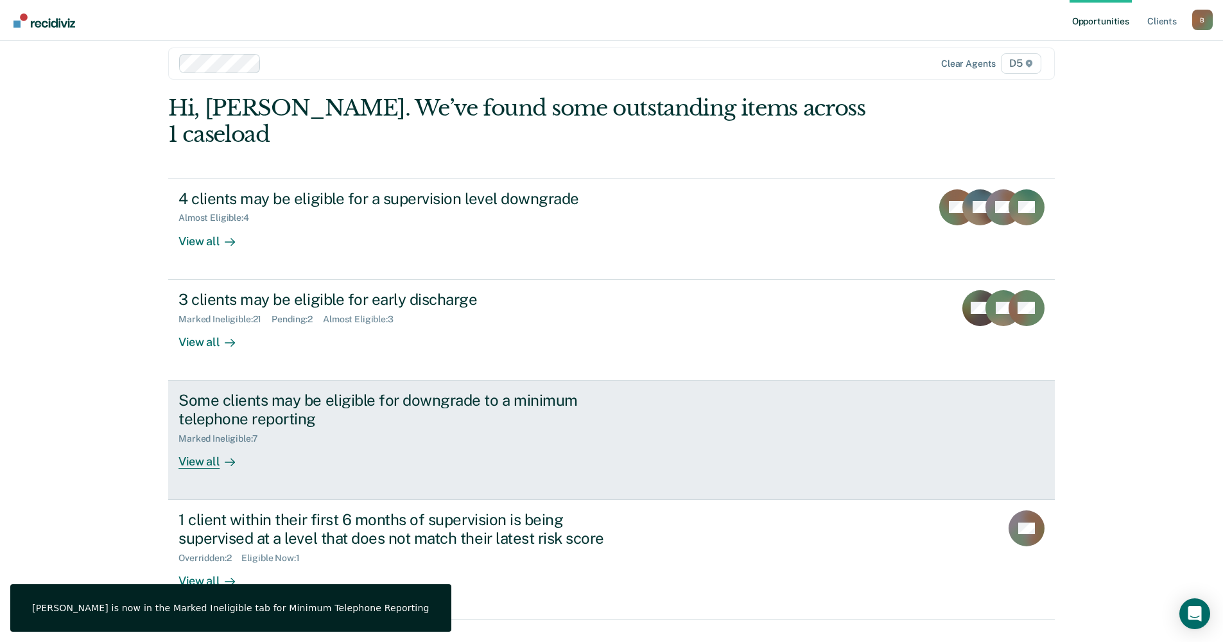
scroll to position [17, 0]
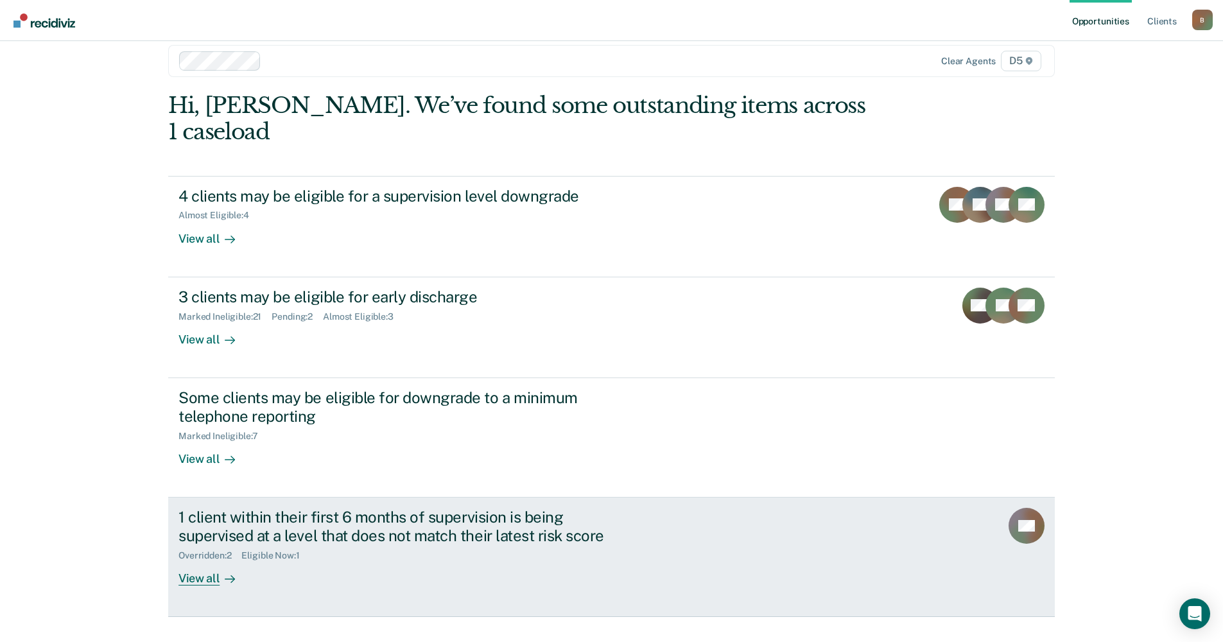
click at [209, 560] on div "View all" at bounding box center [214, 572] width 72 height 25
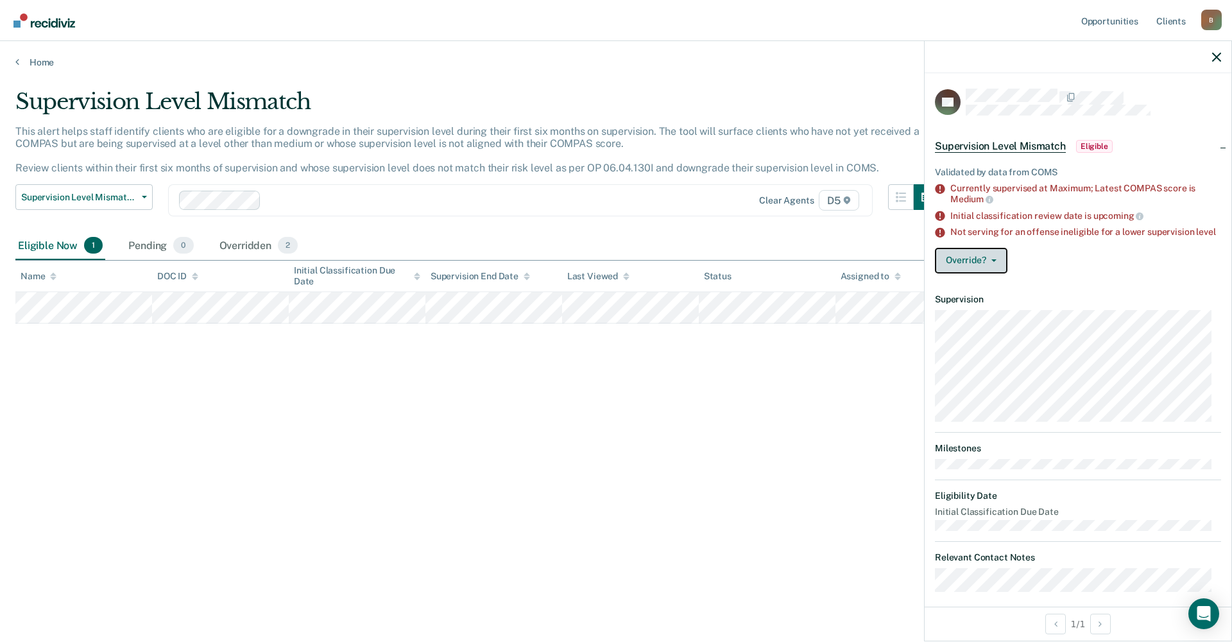
click at [961, 265] on button "Override?" at bounding box center [971, 261] width 73 height 26
click at [981, 320] on button "[PERSON_NAME]" at bounding box center [997, 312] width 124 height 21
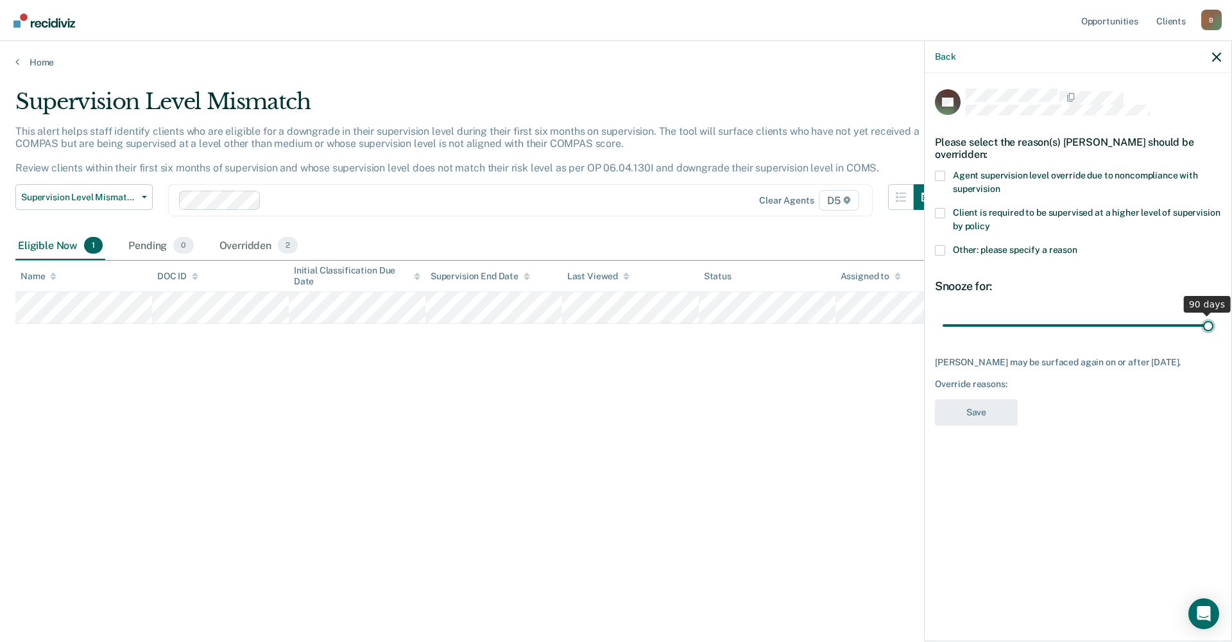
drag, startPoint x: 1033, startPoint y: 322, endPoint x: 1217, endPoint y: 307, distance: 184.8
type input "90"
click at [1214, 314] on input "range" at bounding box center [1078, 325] width 271 height 22
click at [940, 249] on span at bounding box center [940, 250] width 10 height 10
click at [1077, 245] on input "Other: please specify a reason" at bounding box center [1077, 245] width 0 height 0
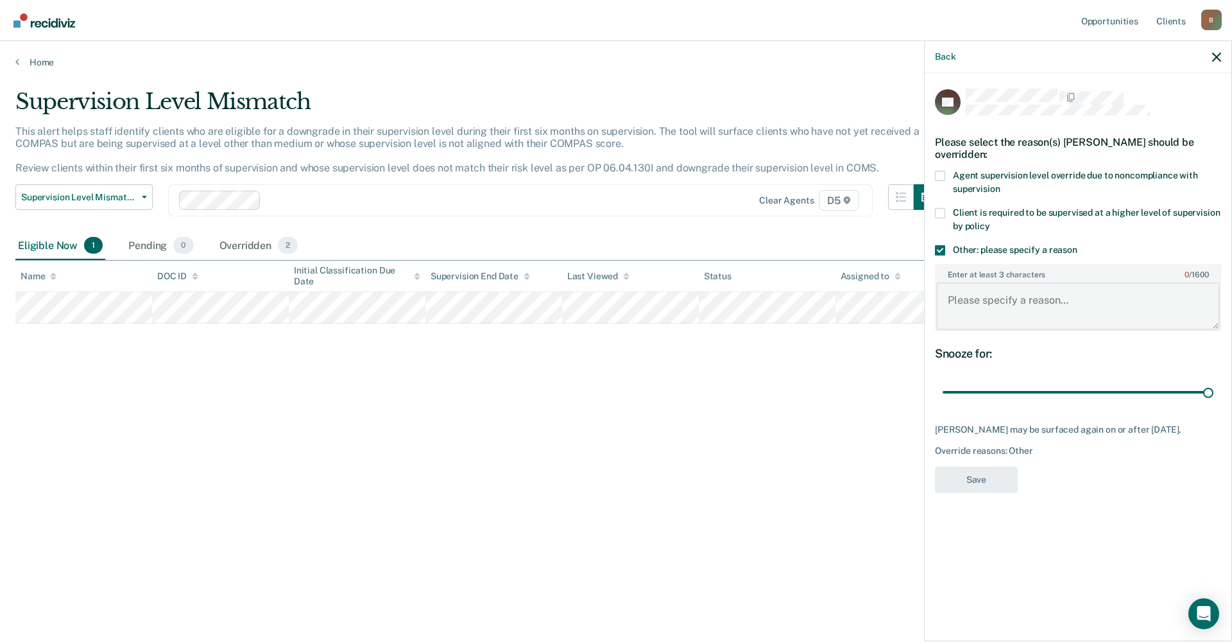
click at [954, 296] on textarea "Enter at least 3 characters 0 / 1600" at bounding box center [1078, 305] width 284 height 47
type textarea "PV sentence served in [DATE]"
click at [993, 486] on button "Save" at bounding box center [976, 480] width 83 height 26
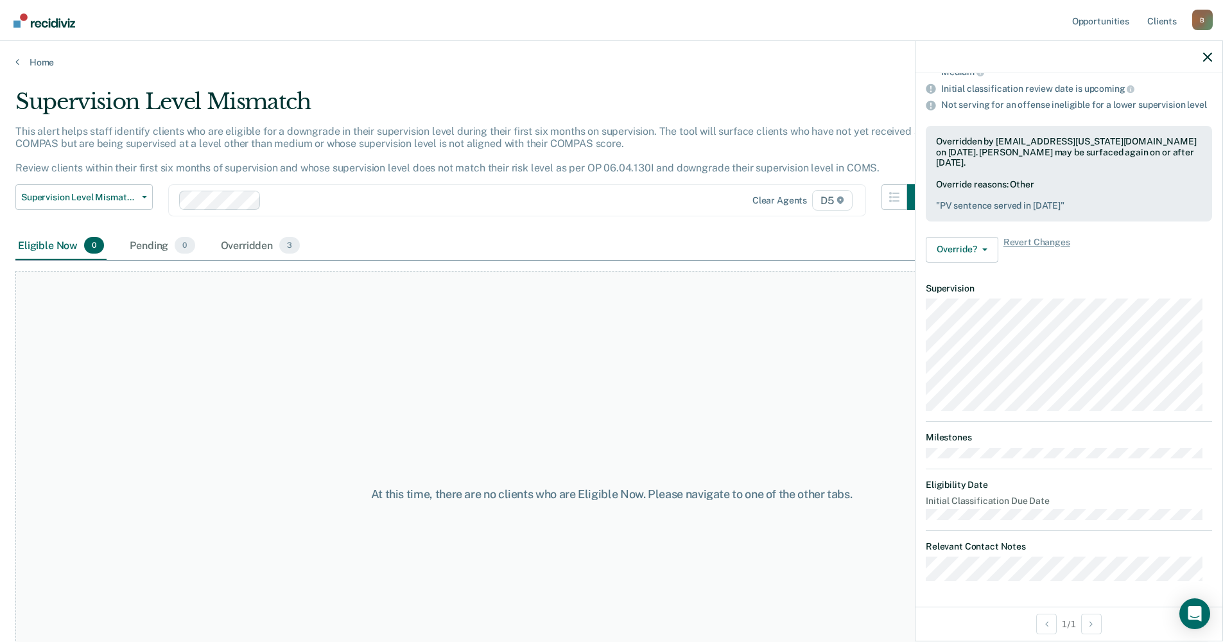
scroll to position [137, 0]
click at [497, 13] on nav "Opportunities Client s [EMAIL_ADDRESS][US_STATE][DOMAIN_NAME] B Profile How it …" at bounding box center [611, 20] width 1202 height 40
